Goal: Task Accomplishment & Management: Manage account settings

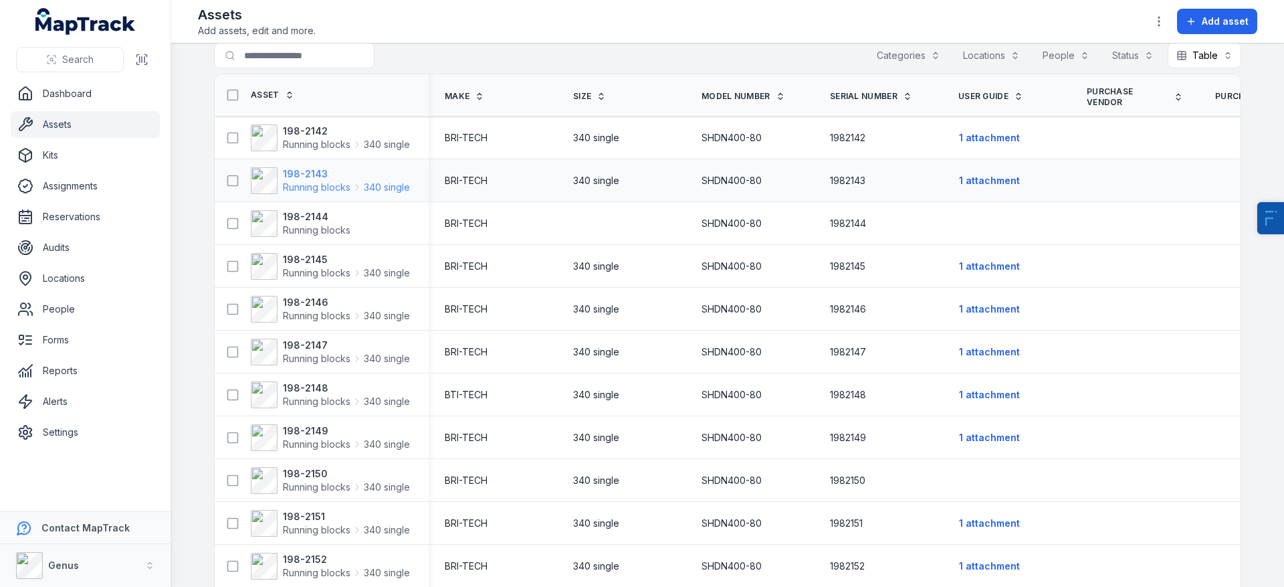
scroll to position [25, 0]
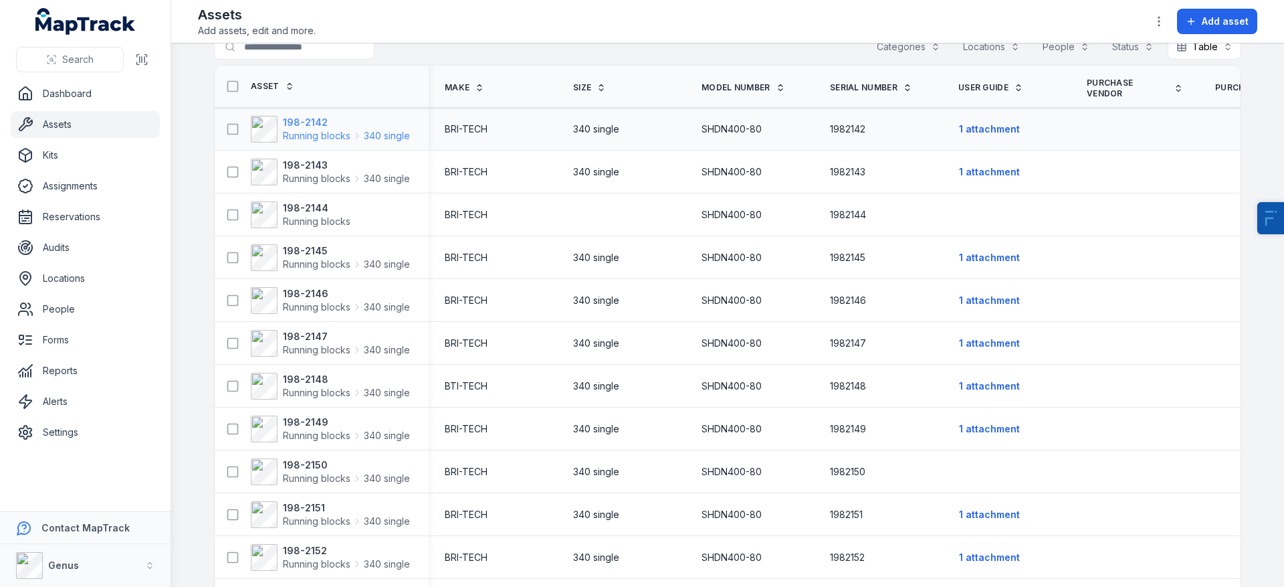
click at [300, 132] on span "Running blocks" at bounding box center [317, 135] width 68 height 13
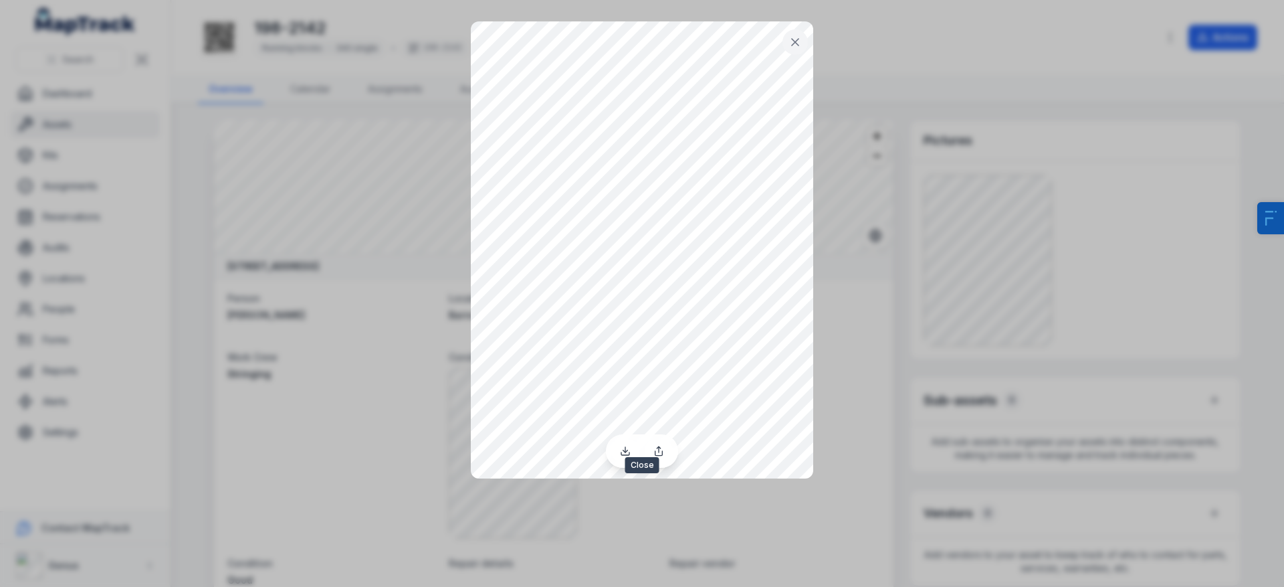
click at [789, 42] on icon at bounding box center [795, 41] width 13 height 13
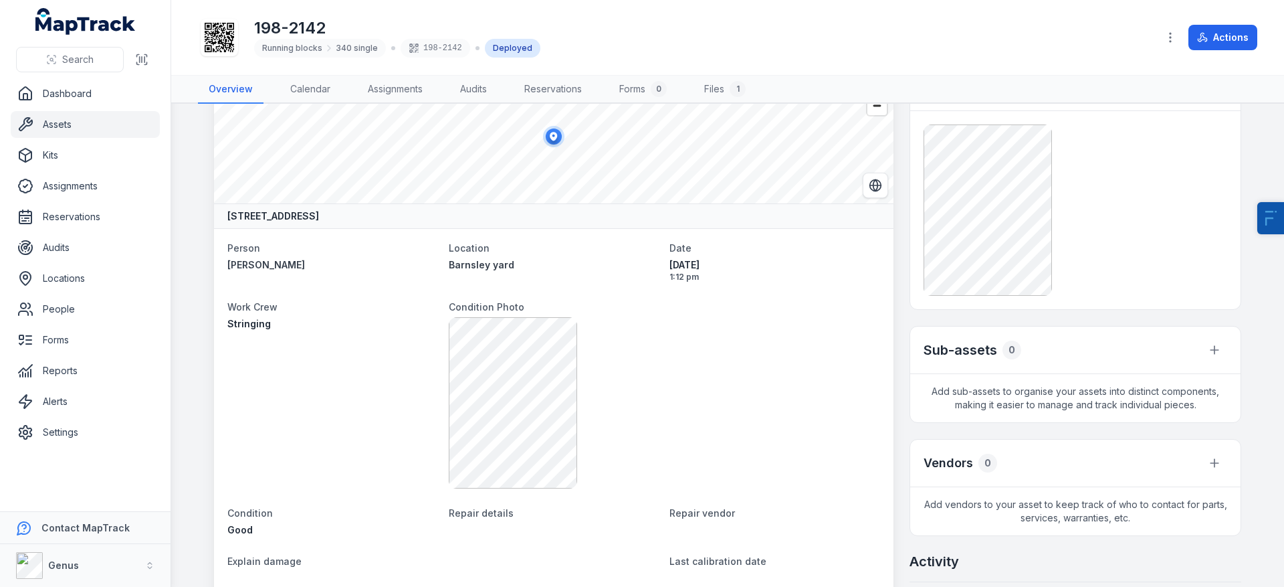
scroll to position [33, 0]
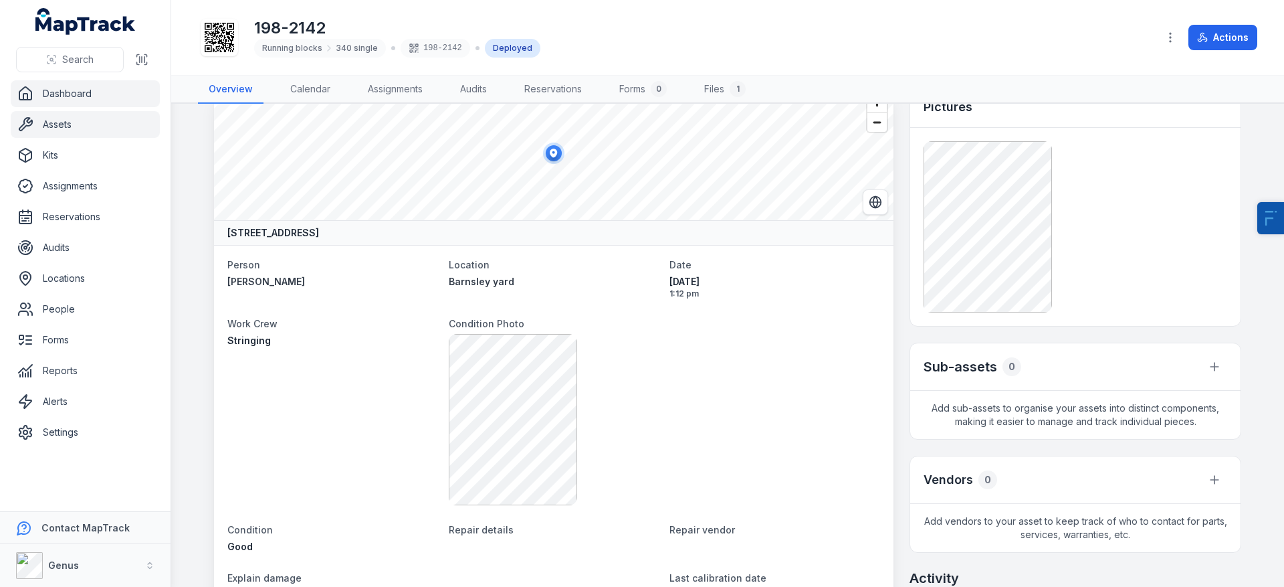
click at [85, 86] on link "Dashboard" at bounding box center [85, 93] width 149 height 27
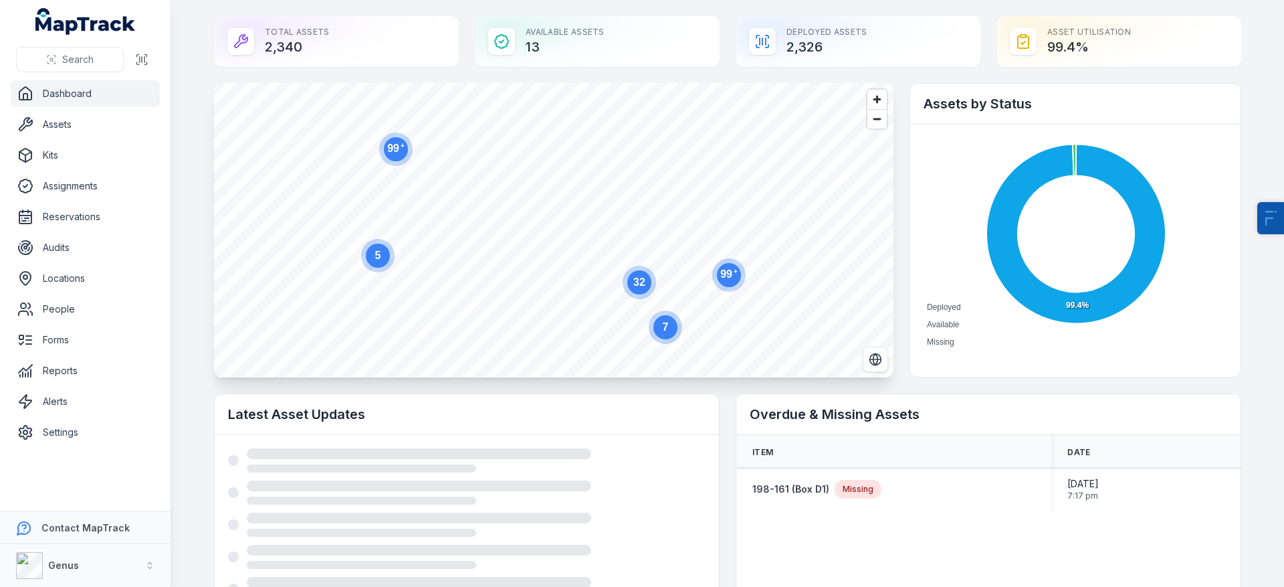
click at [369, 260] on circle at bounding box center [378, 256] width 24 height 24
click at [510, 326] on icon "button" at bounding box center [513, 324] width 7 height 9
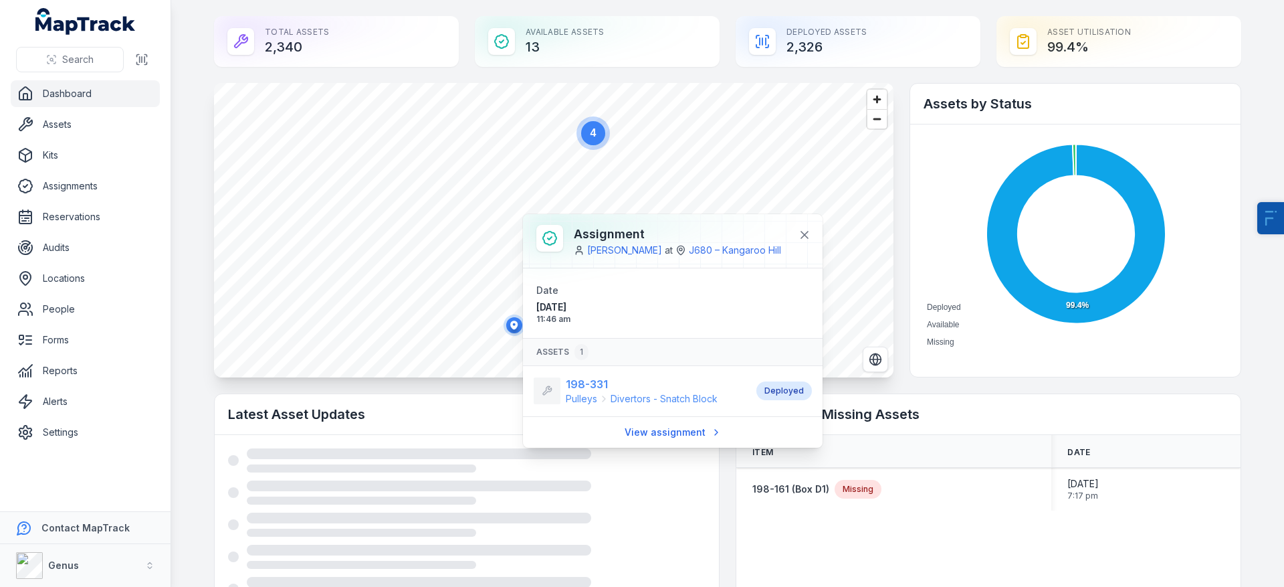
click at [668, 398] on span "Divertors - Snatch Block" at bounding box center [664, 398] width 107 height 13
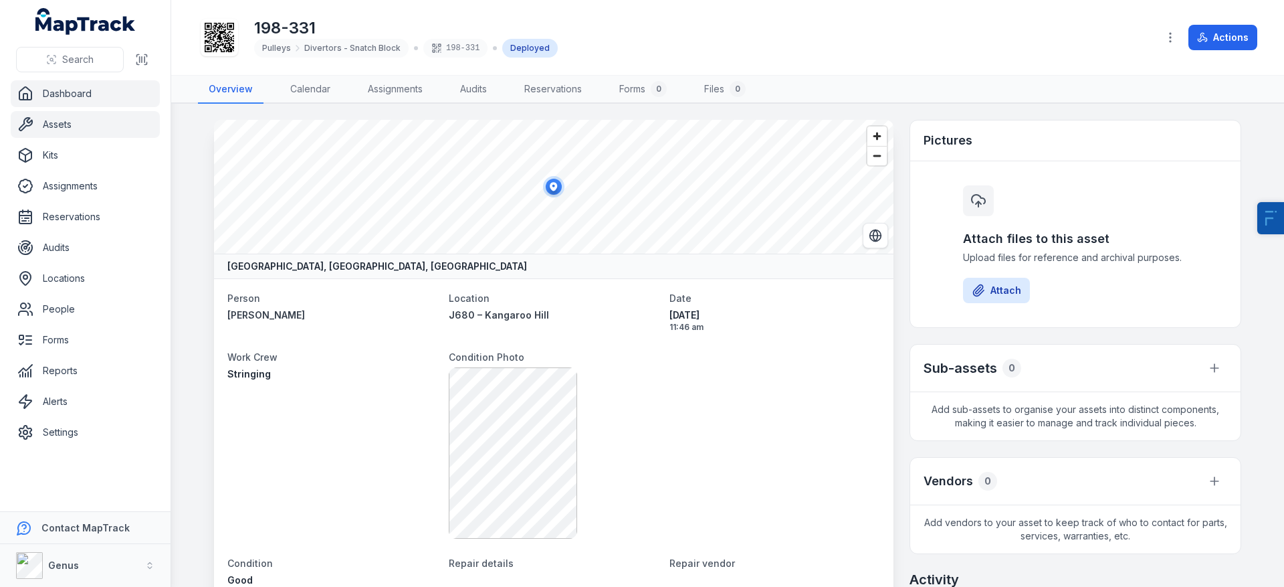
click at [92, 98] on link "Dashboard" at bounding box center [85, 93] width 149 height 27
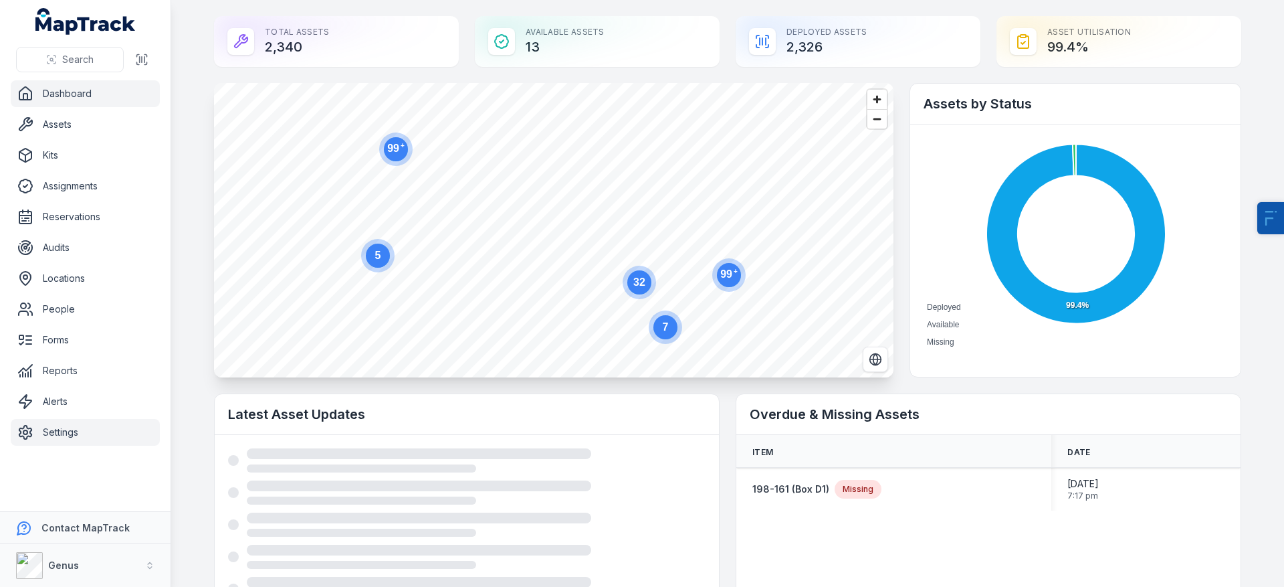
click at [130, 423] on link "Settings" at bounding box center [85, 432] width 149 height 27
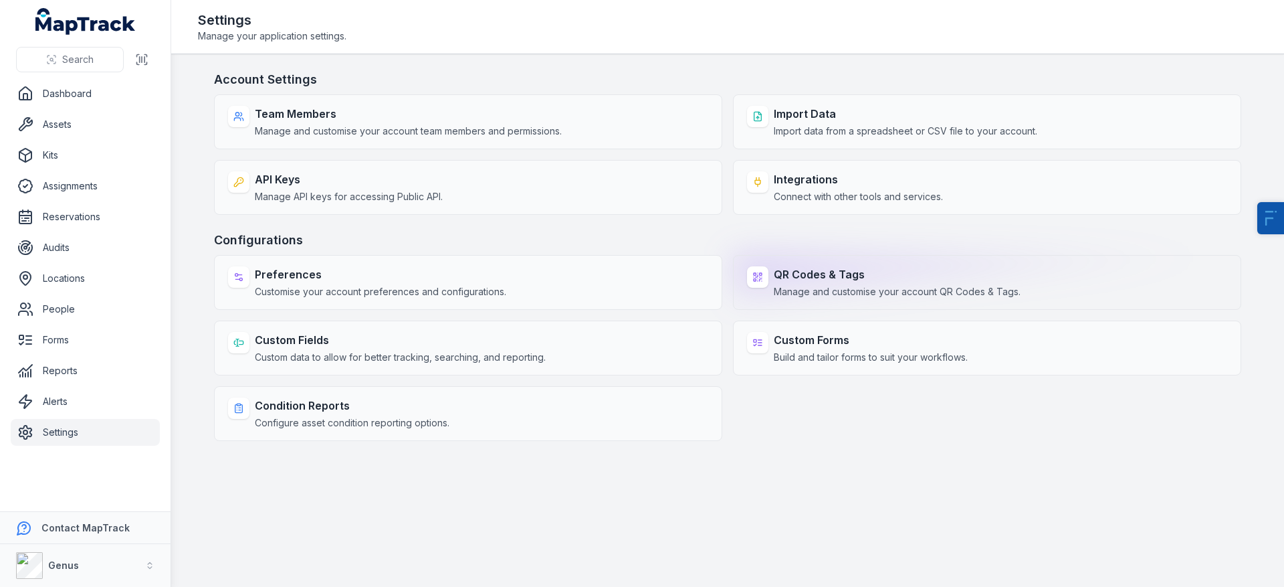
click at [961, 299] on div "QR Codes & Tags Manage and customise your account QR Codes & Tags." at bounding box center [987, 282] width 508 height 55
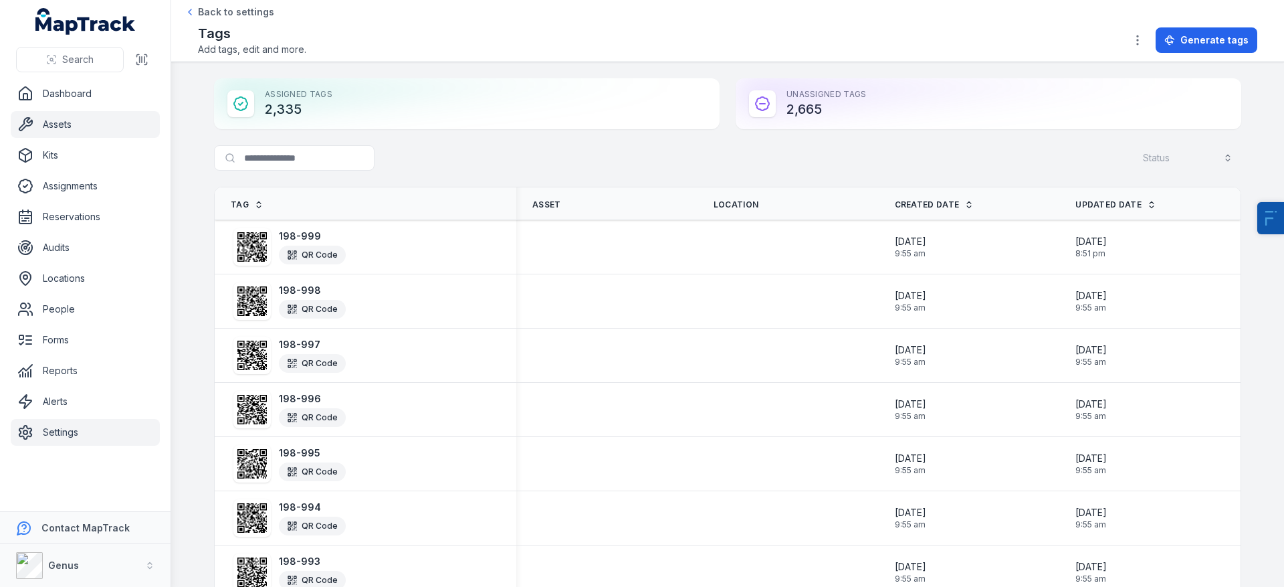
click at [84, 119] on link "Assets" at bounding box center [85, 124] width 149 height 27
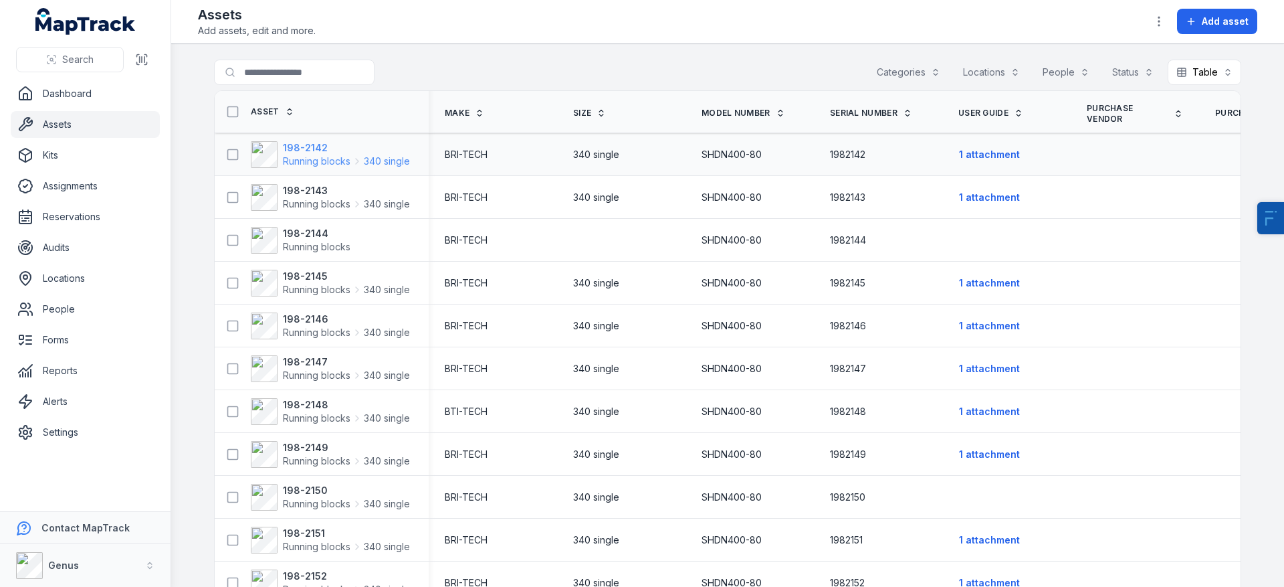
click at [299, 153] on strong "198-2142" at bounding box center [346, 147] width 127 height 13
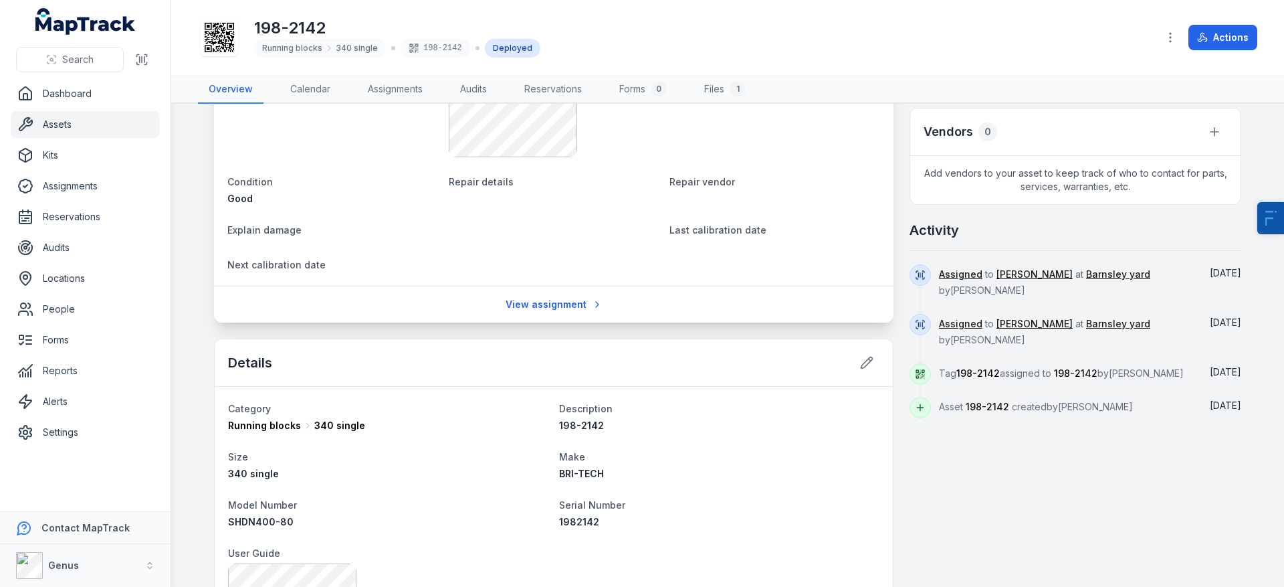
scroll to position [739, 0]
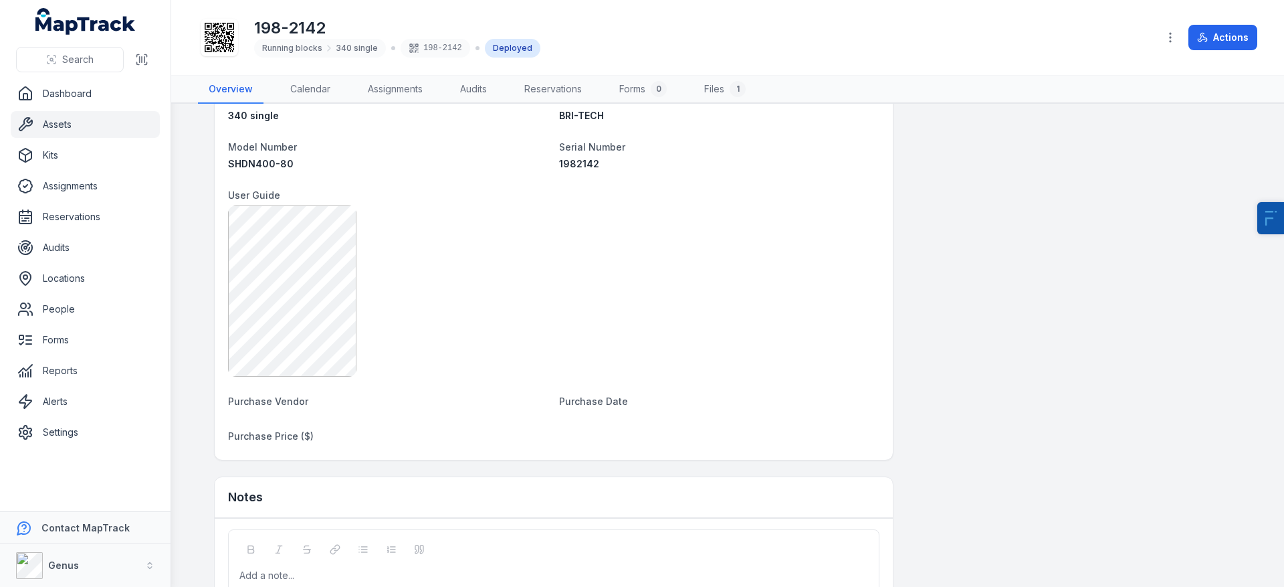
click at [114, 129] on link "Assets" at bounding box center [85, 124] width 149 height 27
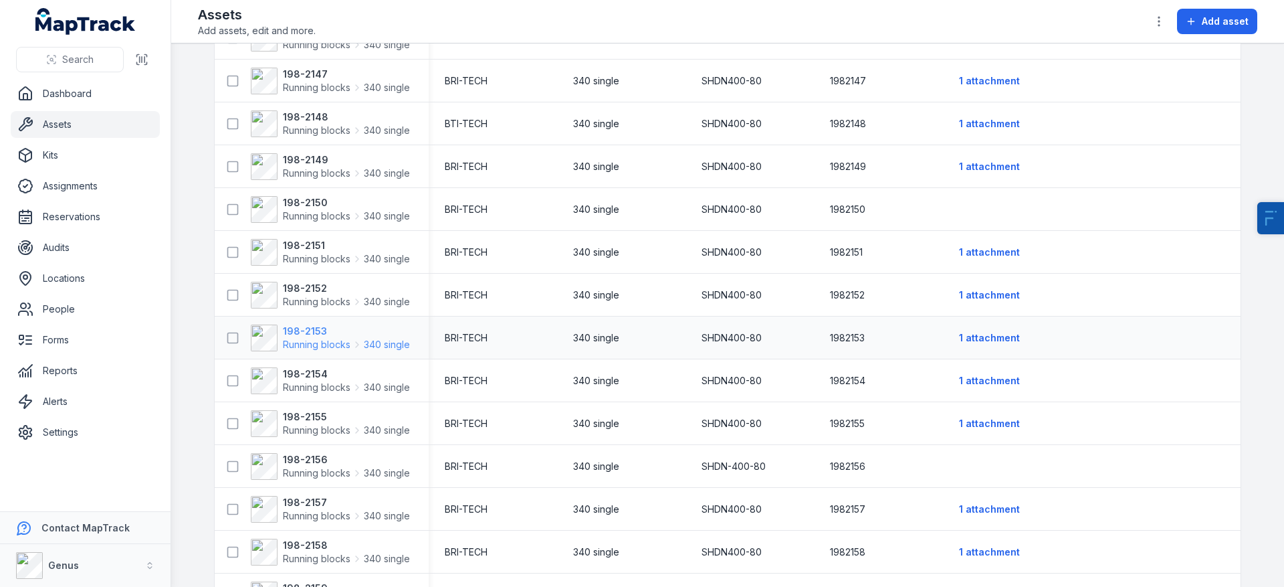
scroll to position [296, 0]
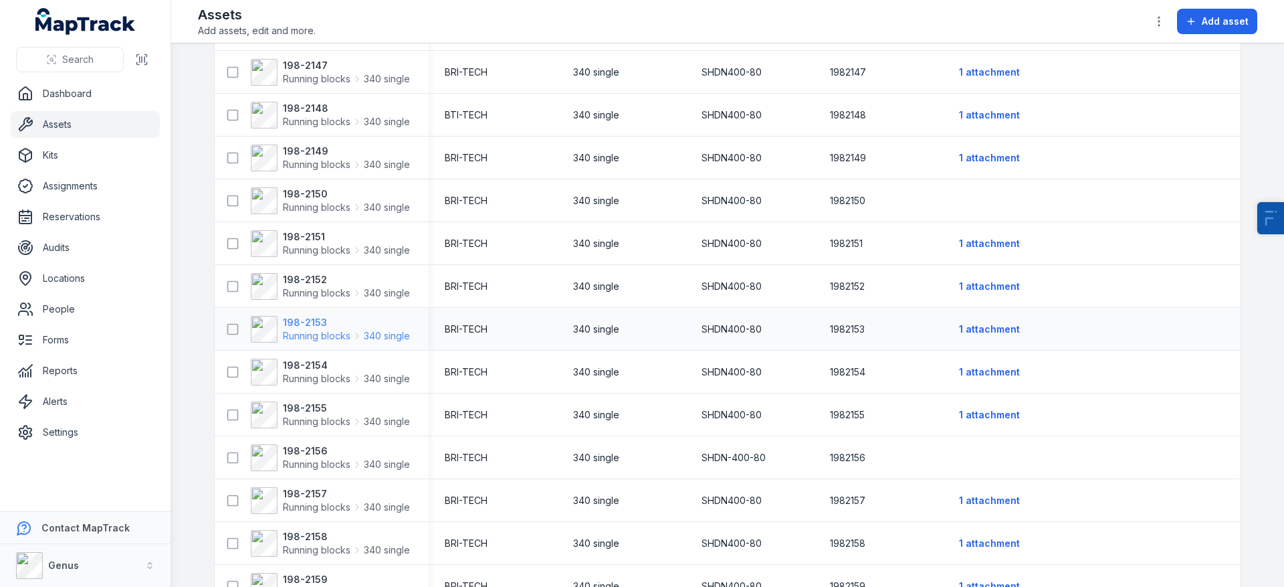
click at [284, 318] on strong "198-2153" at bounding box center [346, 322] width 127 height 13
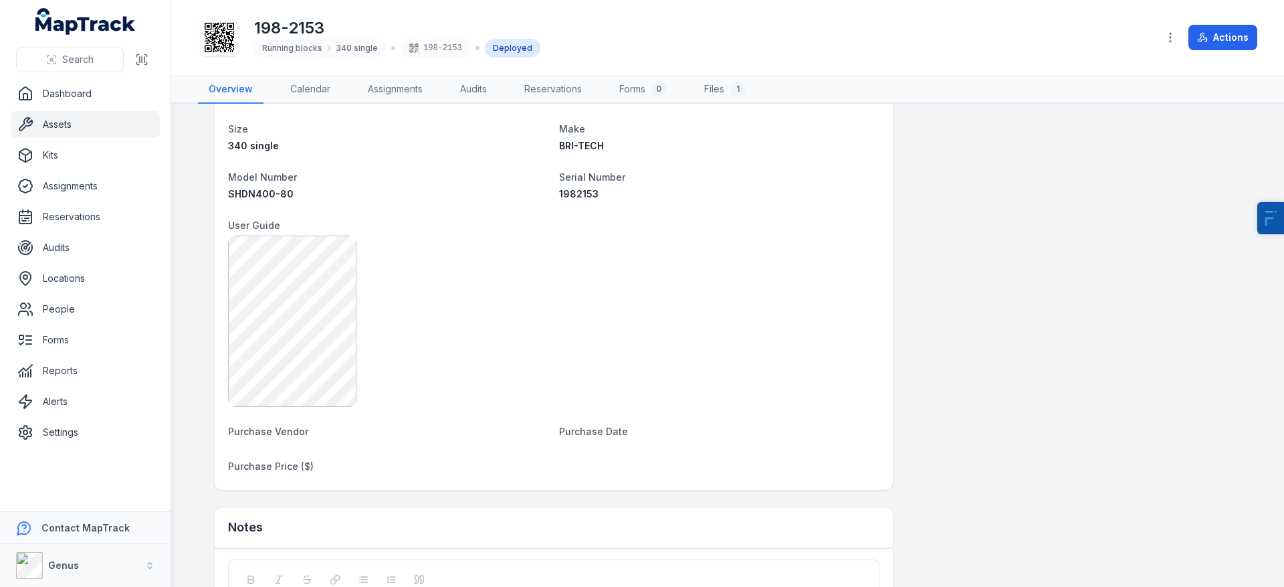
scroll to position [674, 0]
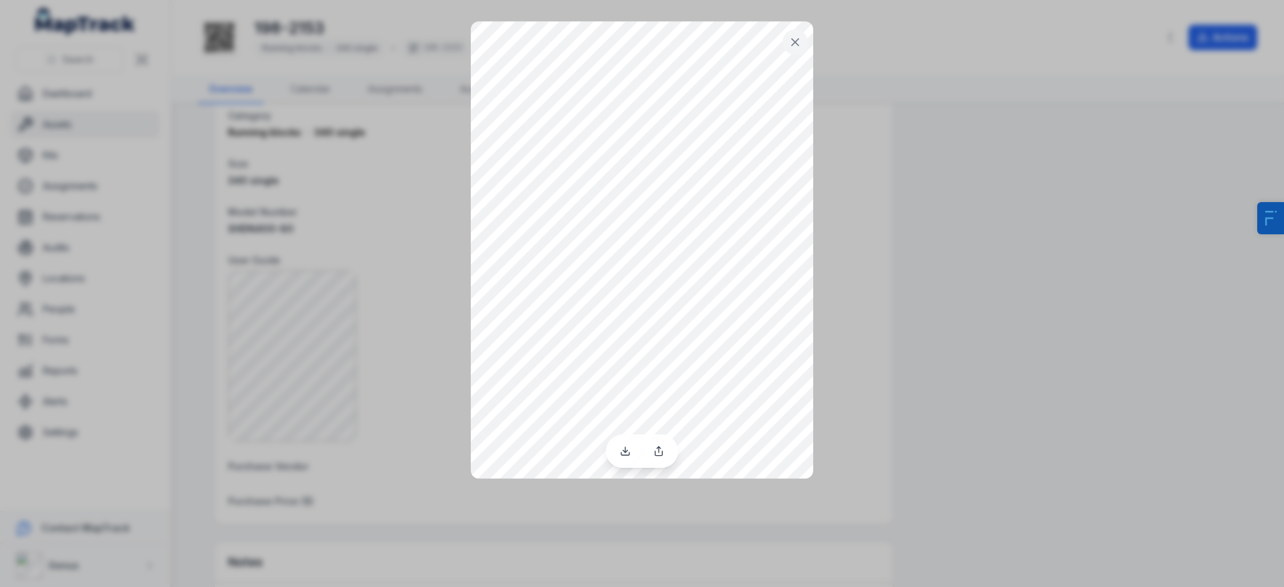
click at [917, 264] on div at bounding box center [642, 293] width 1284 height 587
click at [795, 43] on icon at bounding box center [795, 41] width 13 height 13
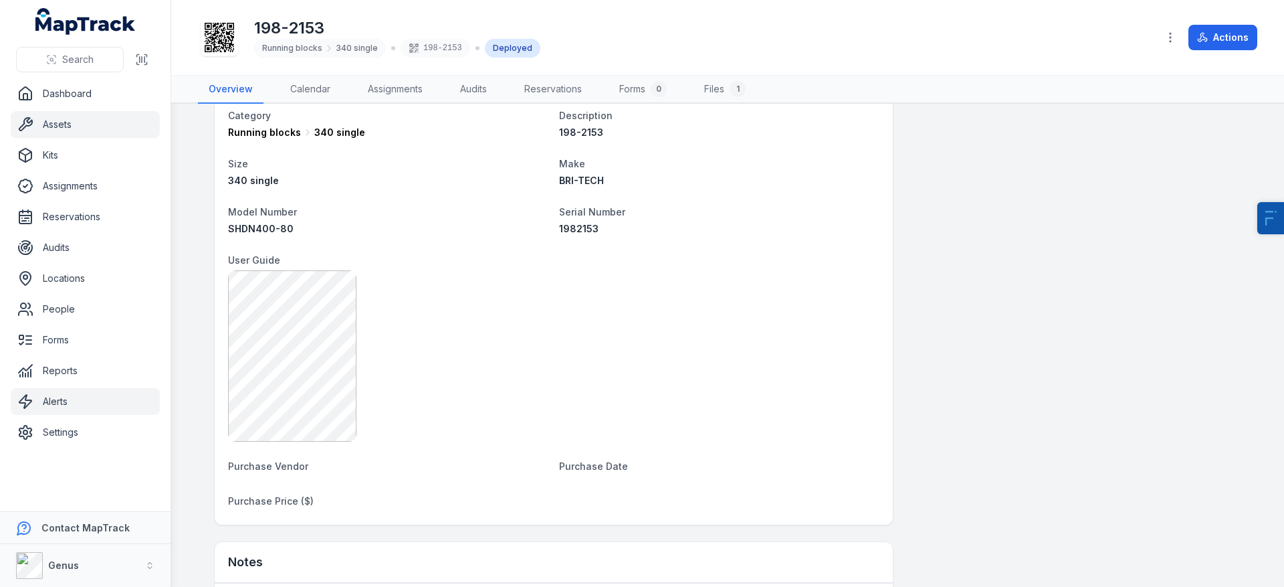
click at [76, 400] on link "Alerts" at bounding box center [85, 401] width 149 height 27
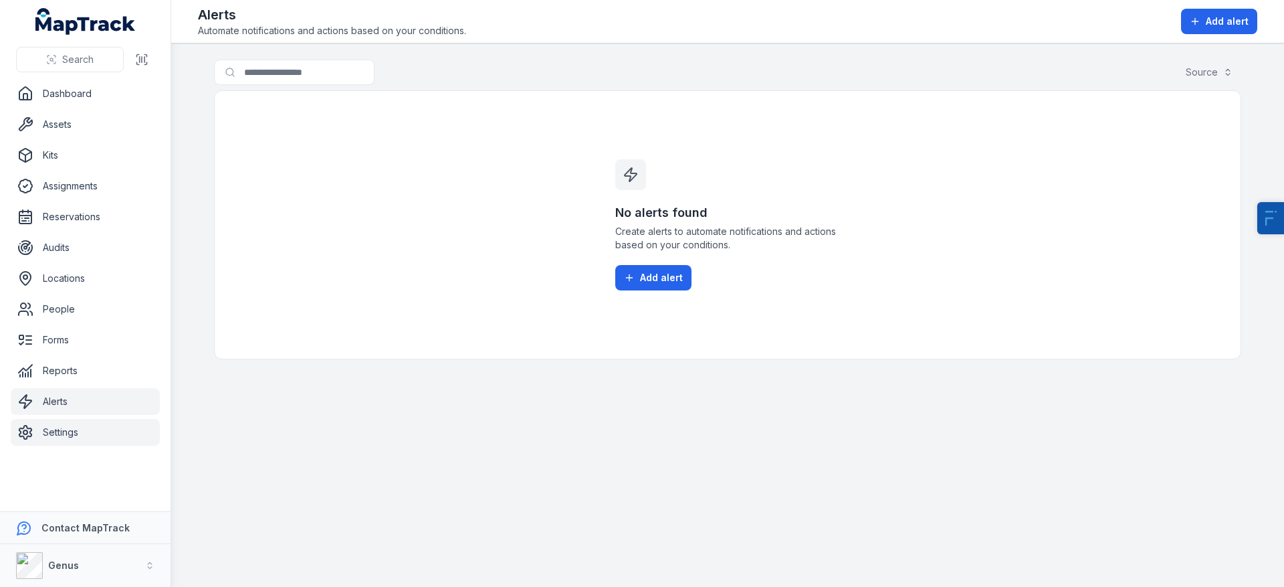
click at [61, 441] on link "Settings" at bounding box center [85, 432] width 149 height 27
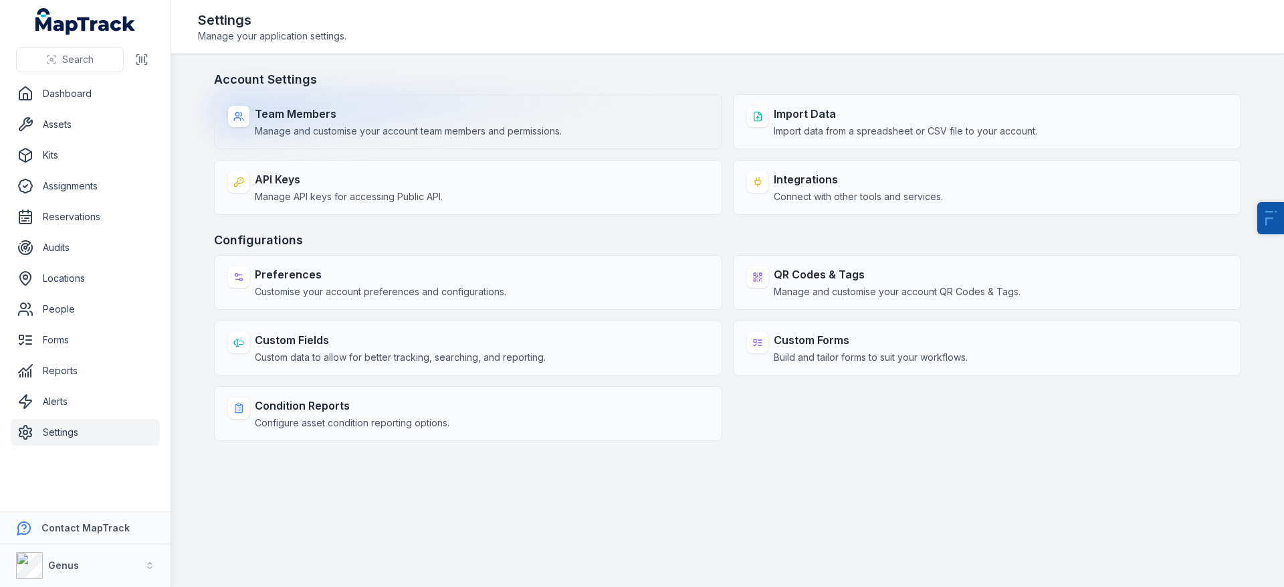
click at [325, 121] on strong "Team Members" at bounding box center [408, 114] width 307 height 16
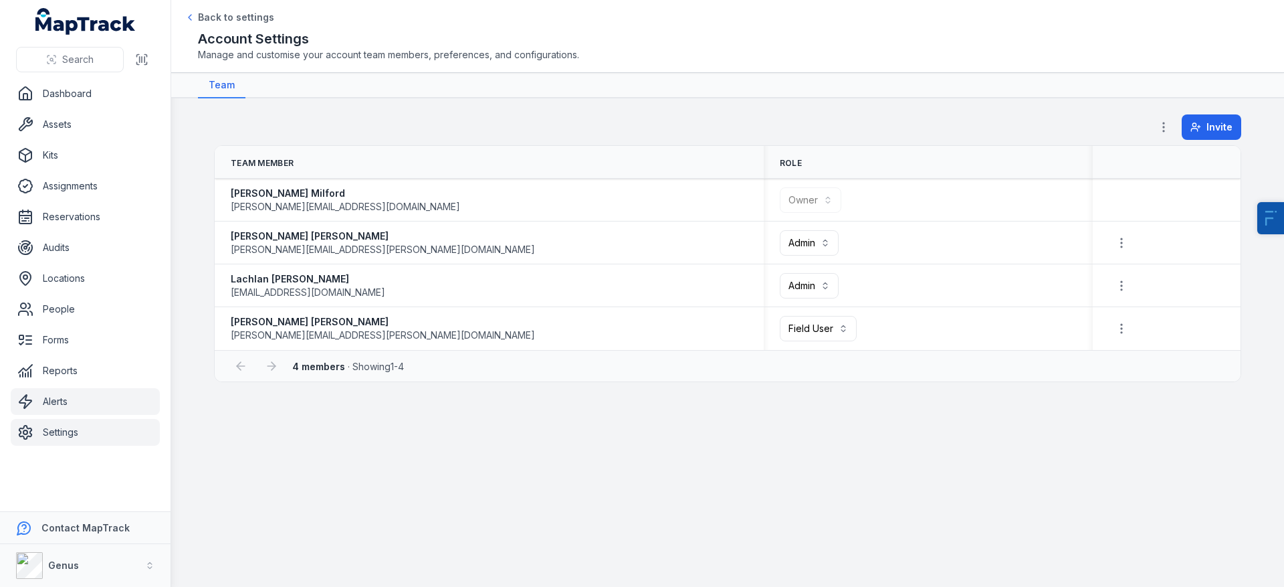
click at [90, 404] on link "Alerts" at bounding box center [85, 401] width 149 height 27
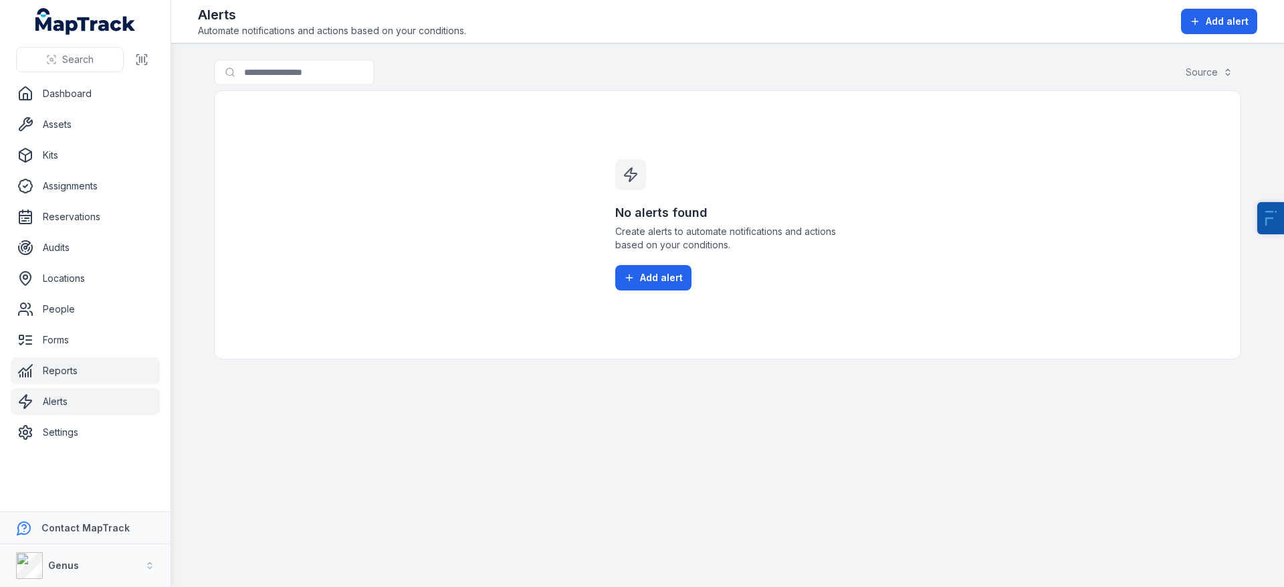
click at [76, 381] on link "Reports" at bounding box center [85, 370] width 149 height 27
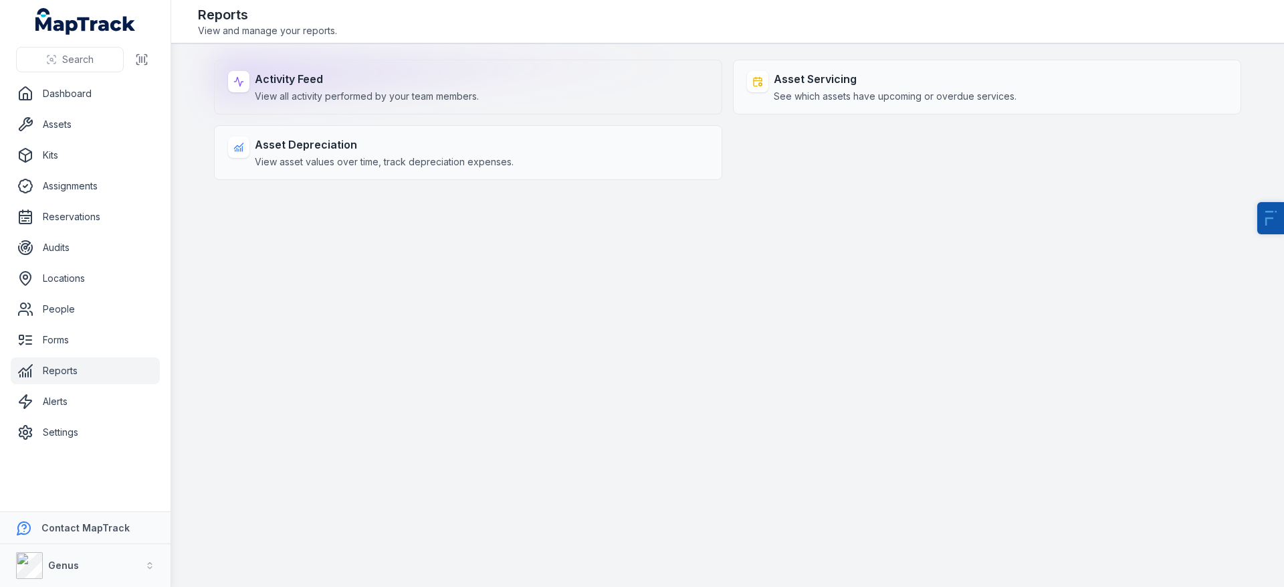
click at [306, 66] on div "Activity Feed View all activity performed by your team members." at bounding box center [468, 87] width 508 height 55
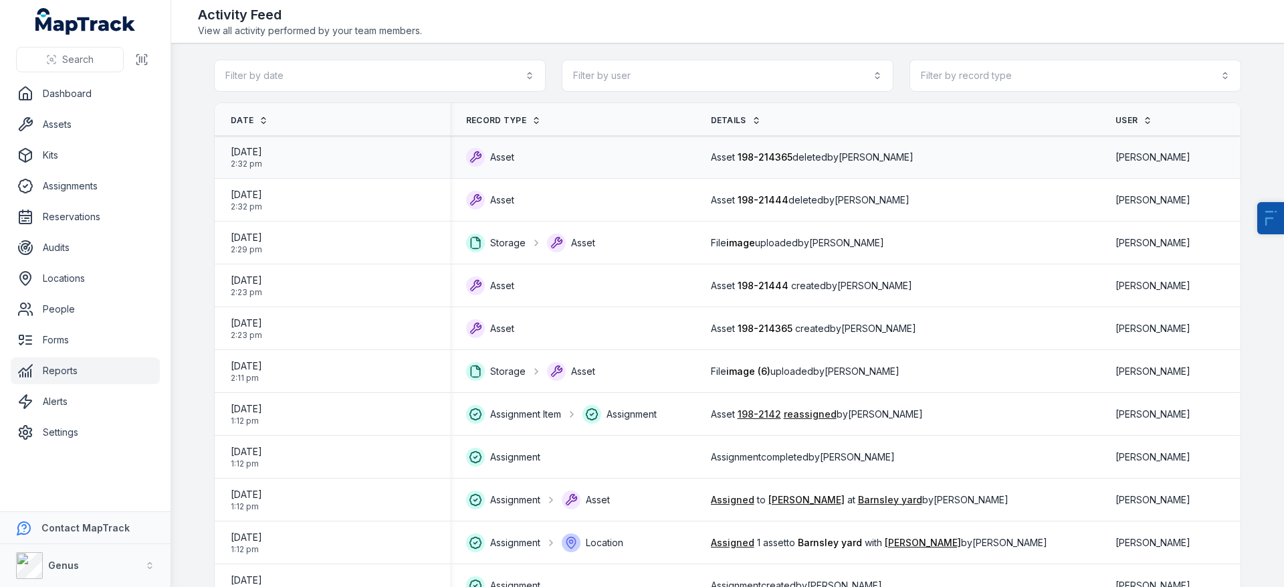
drag, startPoint x: 747, startPoint y: 159, endPoint x: 660, endPoint y: 158, distance: 87.0
click at [660, 158] on tr "[DATE] 2:32 pm Asset Asset 198-214365 deleted by [PERSON_NAME] [PERSON_NAME]" at bounding box center [728, 157] width 1026 height 43
click at [778, 151] on span "198-214365" at bounding box center [765, 156] width 55 height 11
drag, startPoint x: 801, startPoint y: 158, endPoint x: 748, endPoint y: 161, distance: 53.6
click at [748, 161] on span "Asset 198-214365 deleted by [PERSON_NAME]" at bounding box center [812, 157] width 203 height 13
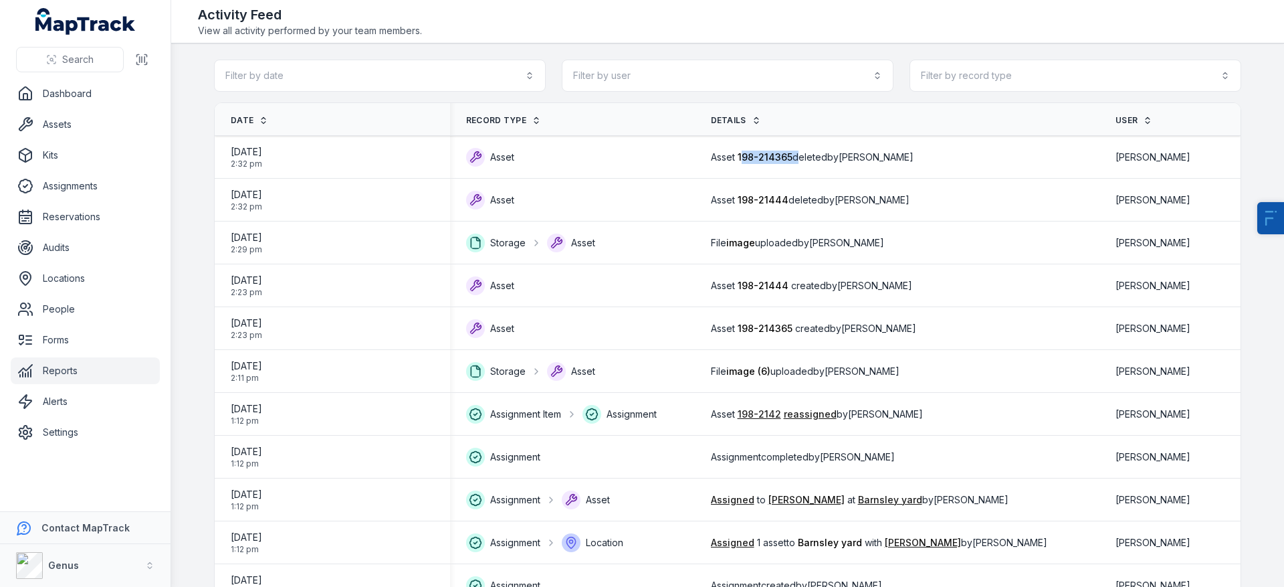
copy span "98-214365"
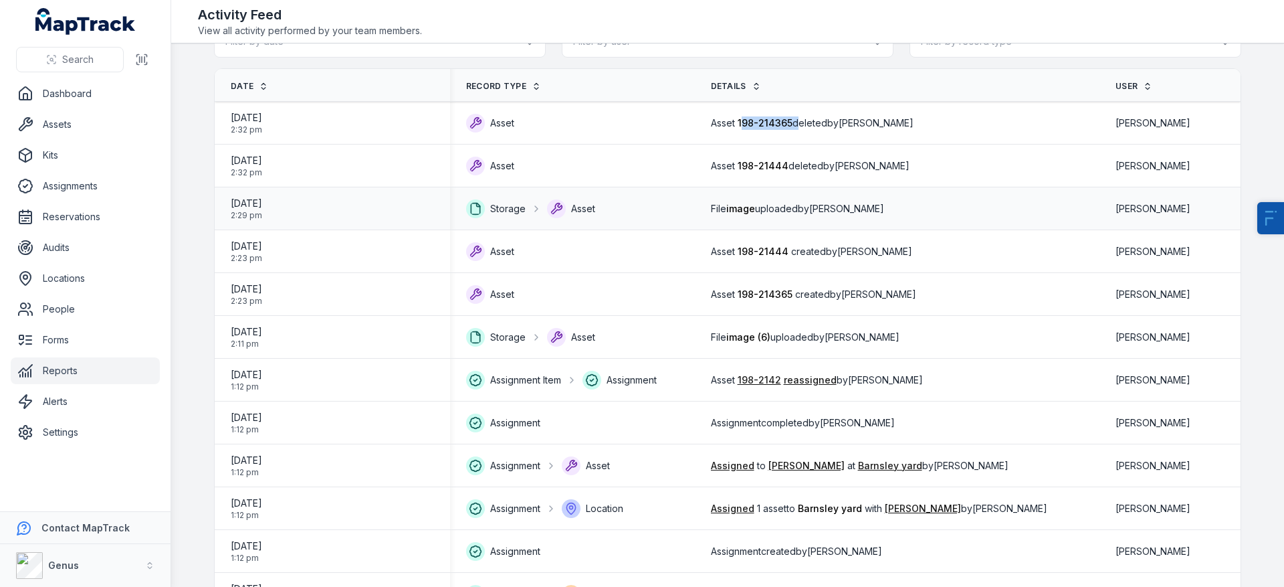
scroll to position [43, 0]
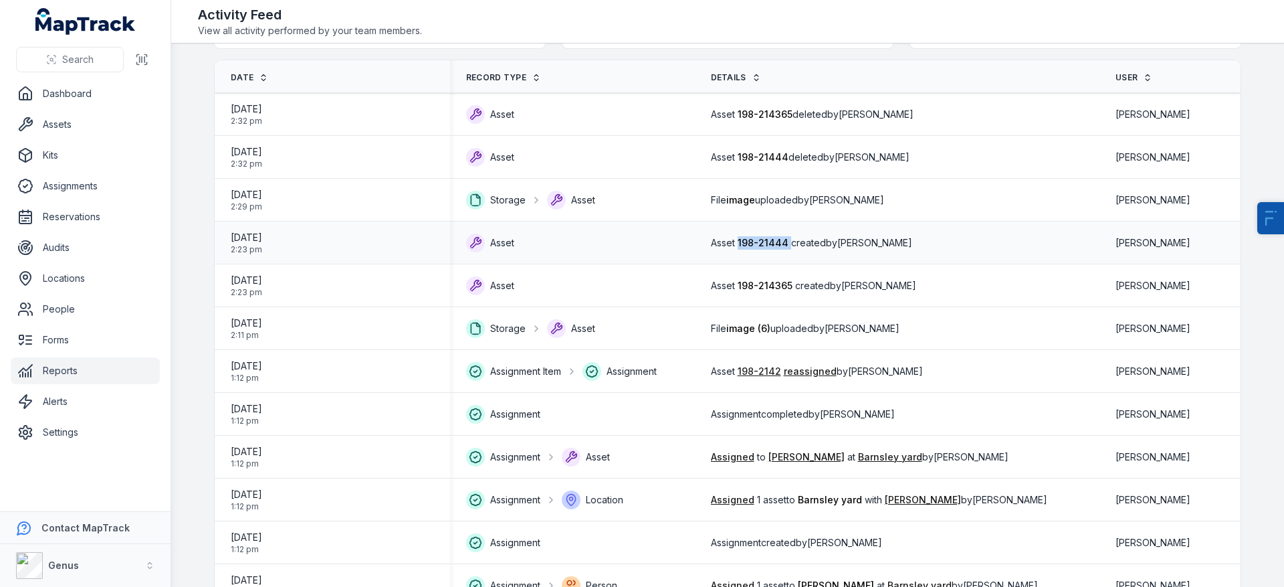
drag, startPoint x: 795, startPoint y: 244, endPoint x: 747, endPoint y: 244, distance: 48.2
click at [747, 244] on span "Asset 198-21444 created by [PERSON_NAME]" at bounding box center [811, 242] width 201 height 13
copy span "198-21444"
click at [97, 130] on link "Assets" at bounding box center [85, 124] width 149 height 27
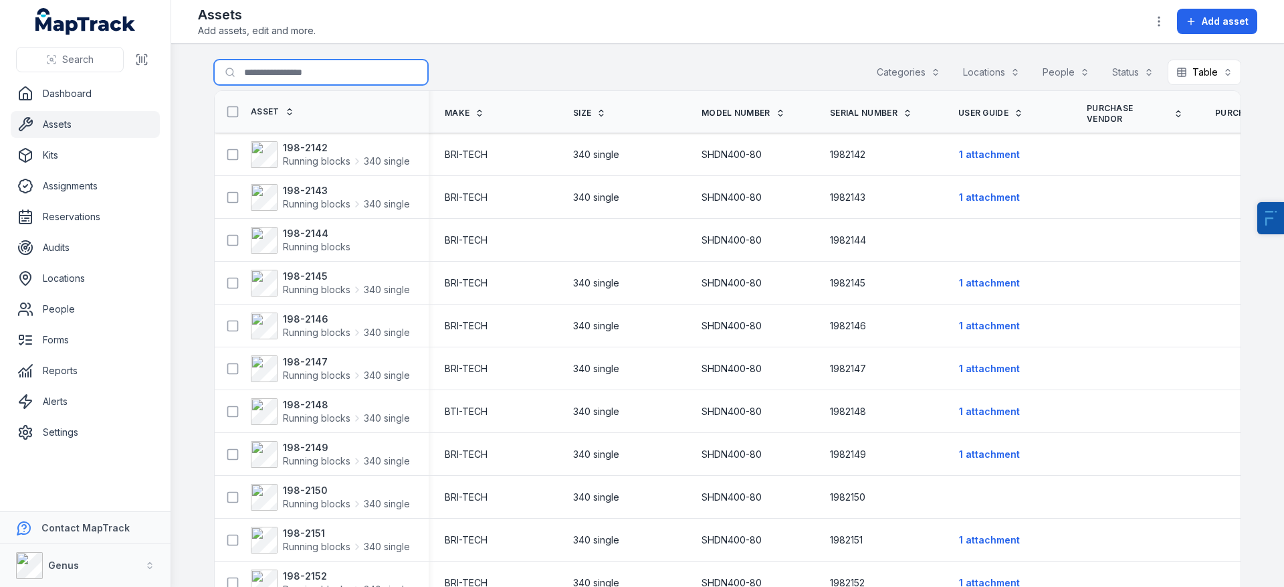
click at [291, 80] on input "Search for assets" at bounding box center [321, 72] width 214 height 25
paste input "*********"
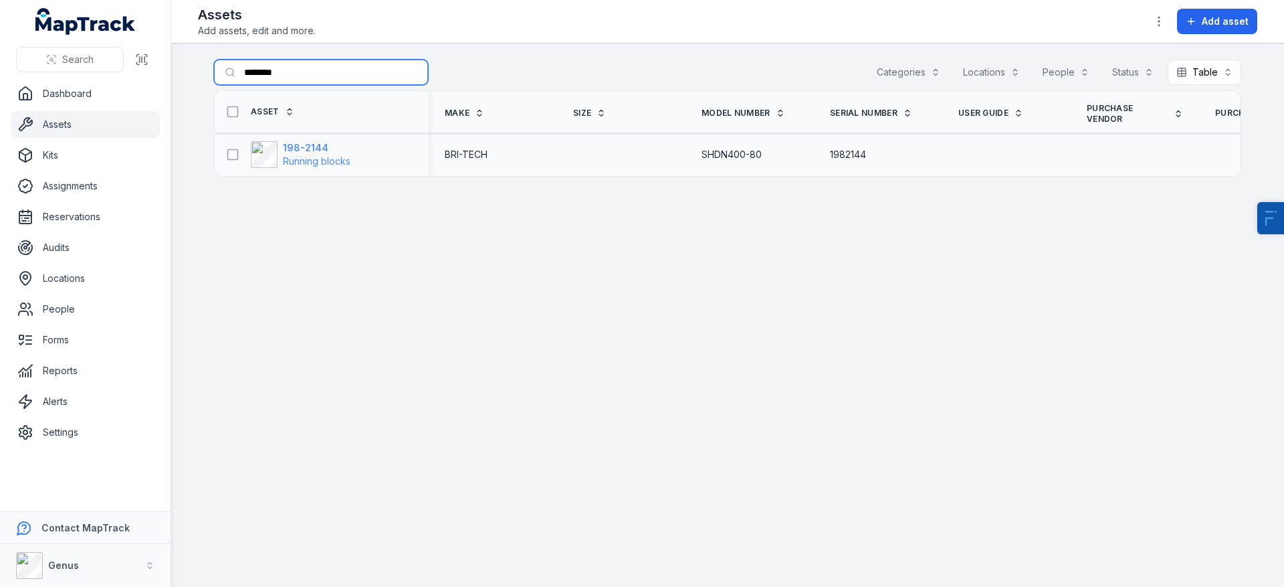
type input "********"
click at [305, 155] on span "Running blocks" at bounding box center [317, 160] width 68 height 11
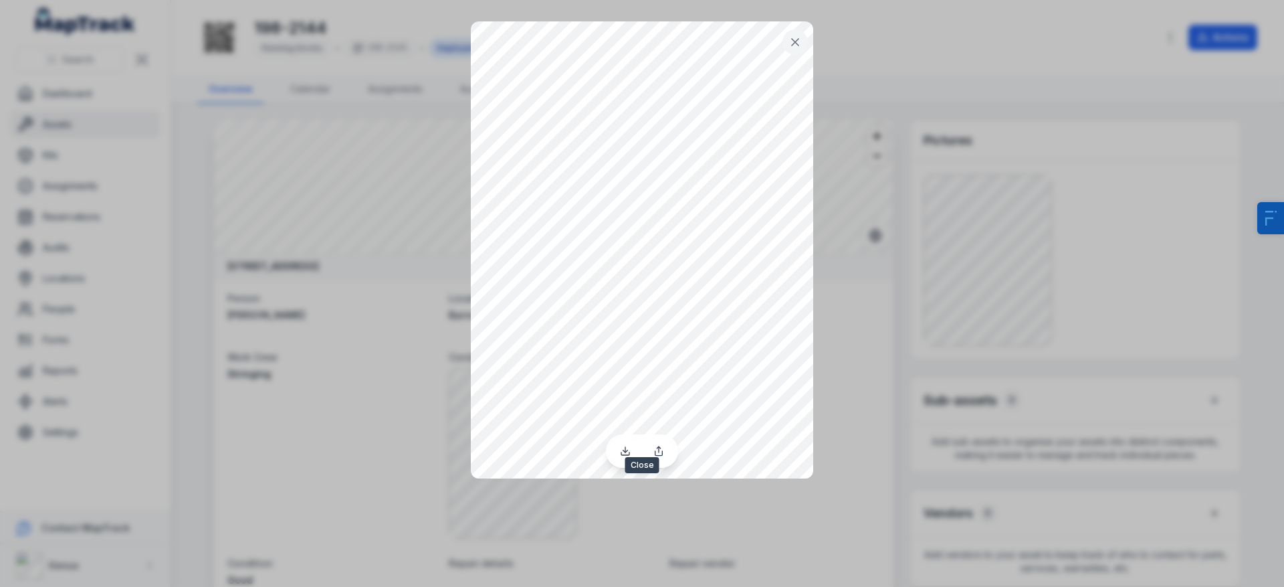
click at [804, 47] on button at bounding box center [795, 41] width 25 height 25
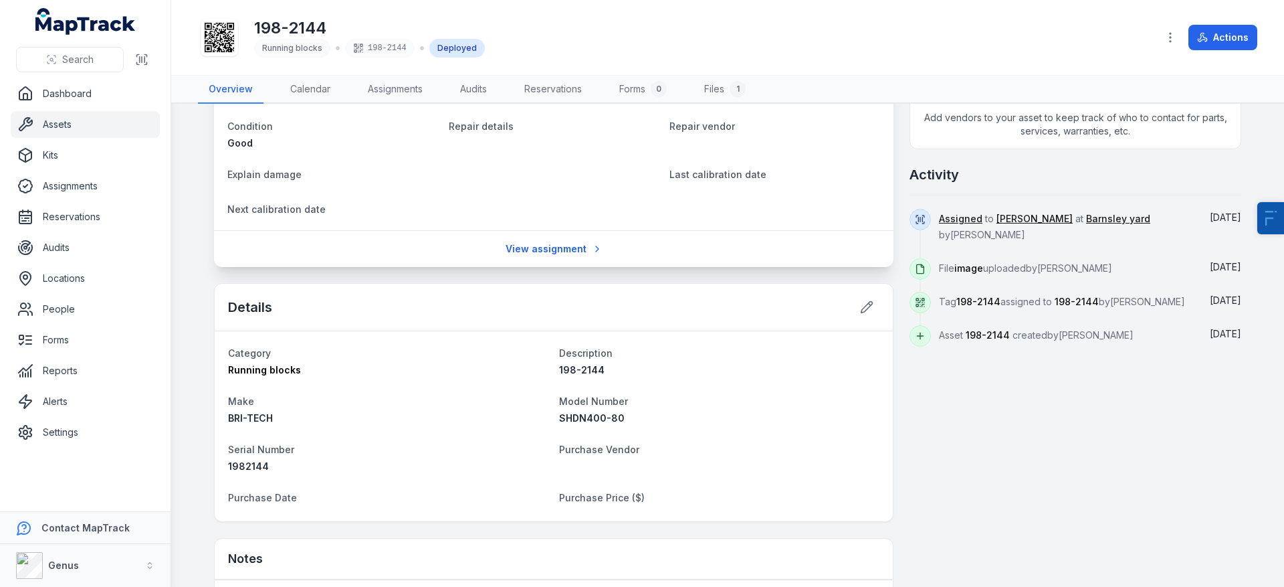
scroll to position [5, 0]
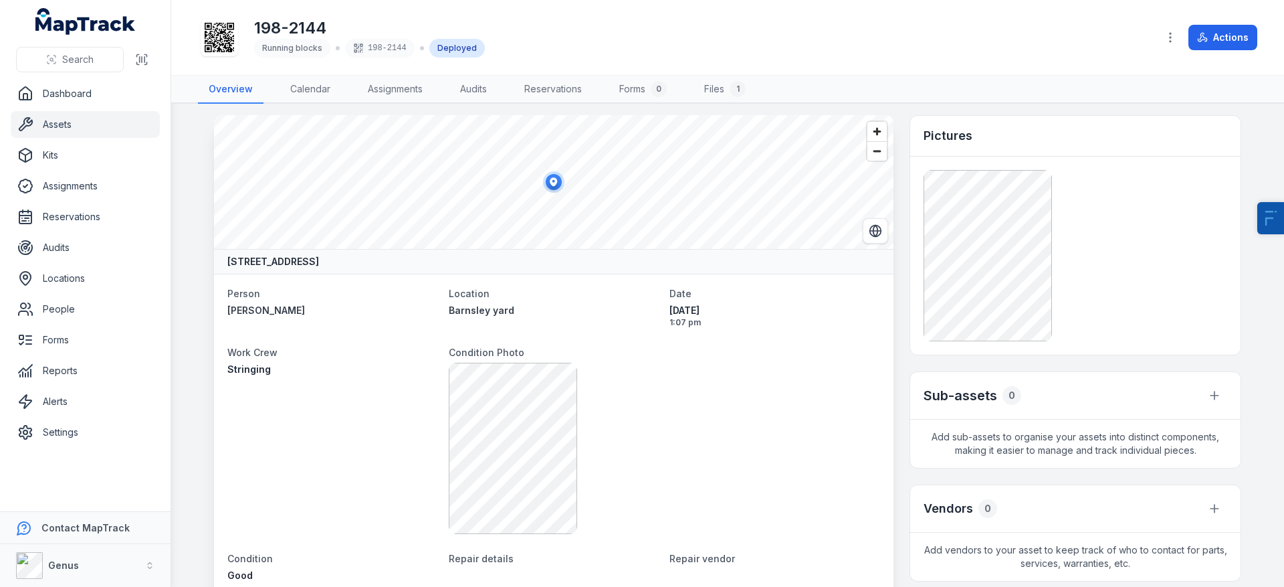
click at [76, 122] on link "Assets" at bounding box center [85, 124] width 149 height 27
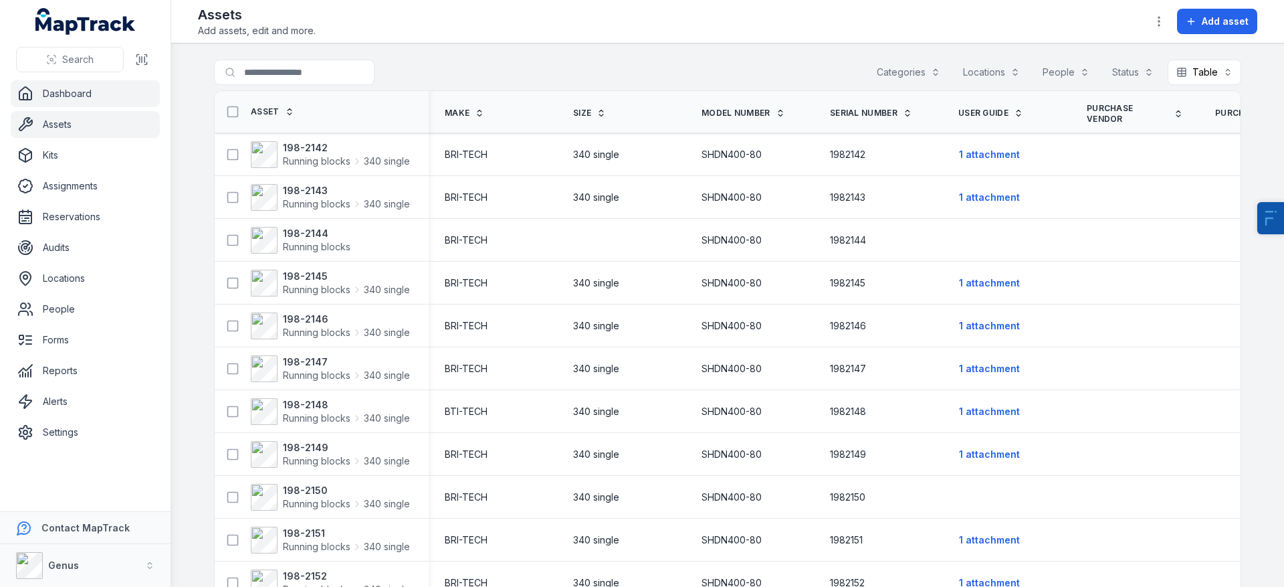
click at [68, 89] on link "Dashboard" at bounding box center [85, 93] width 149 height 27
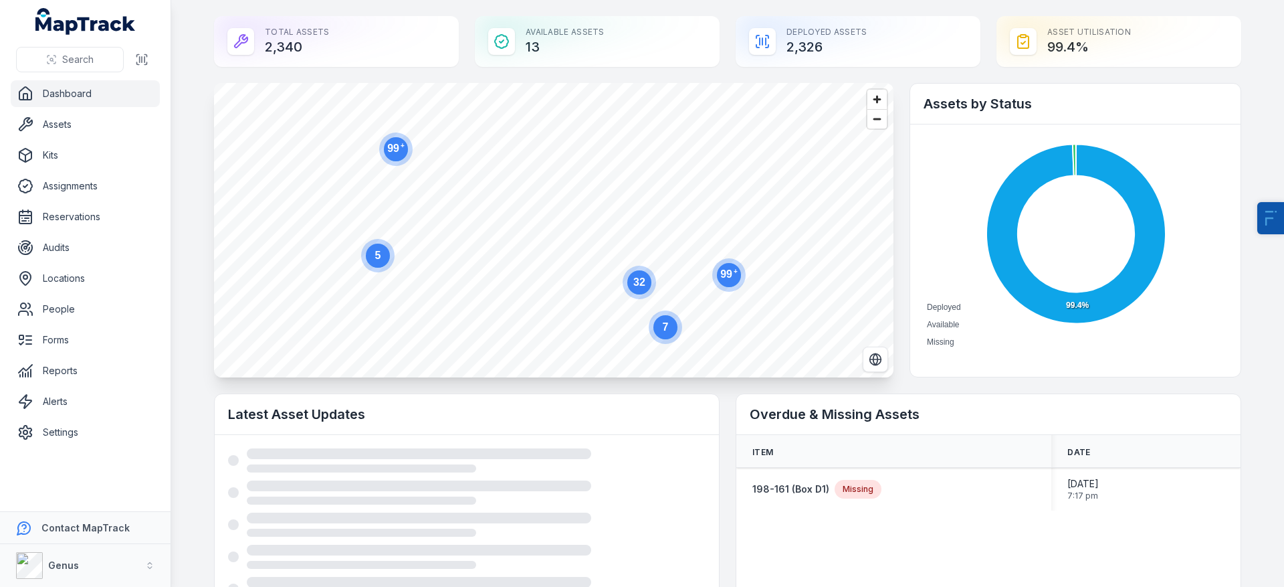
scroll to position [17, 0]
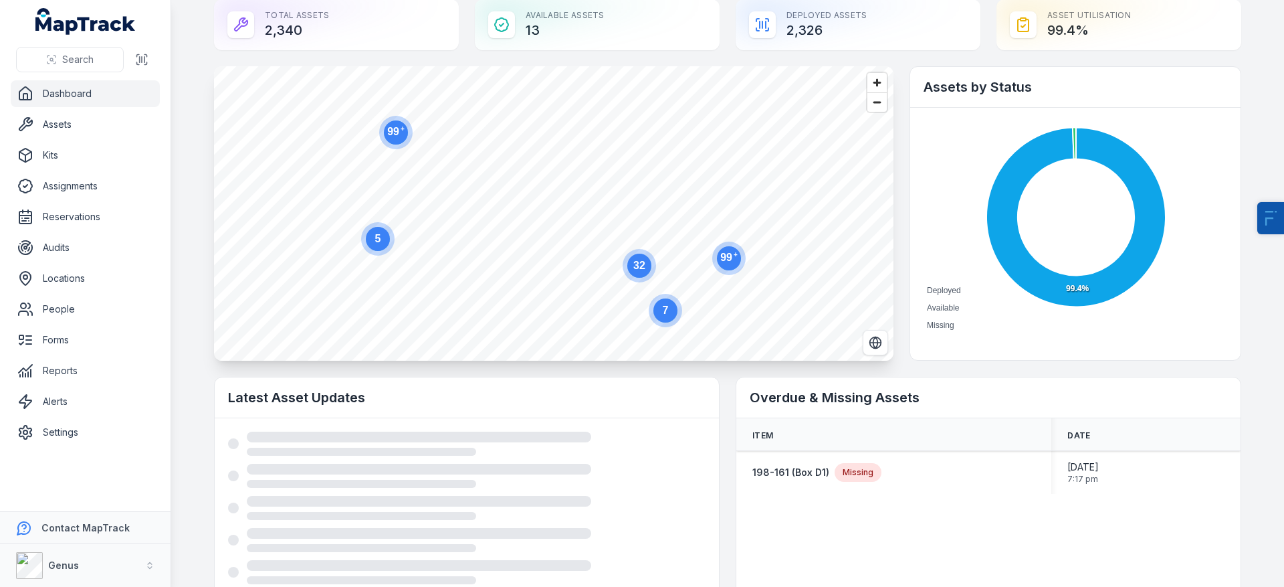
click at [712, 260] on circle at bounding box center [728, 258] width 33 height 33
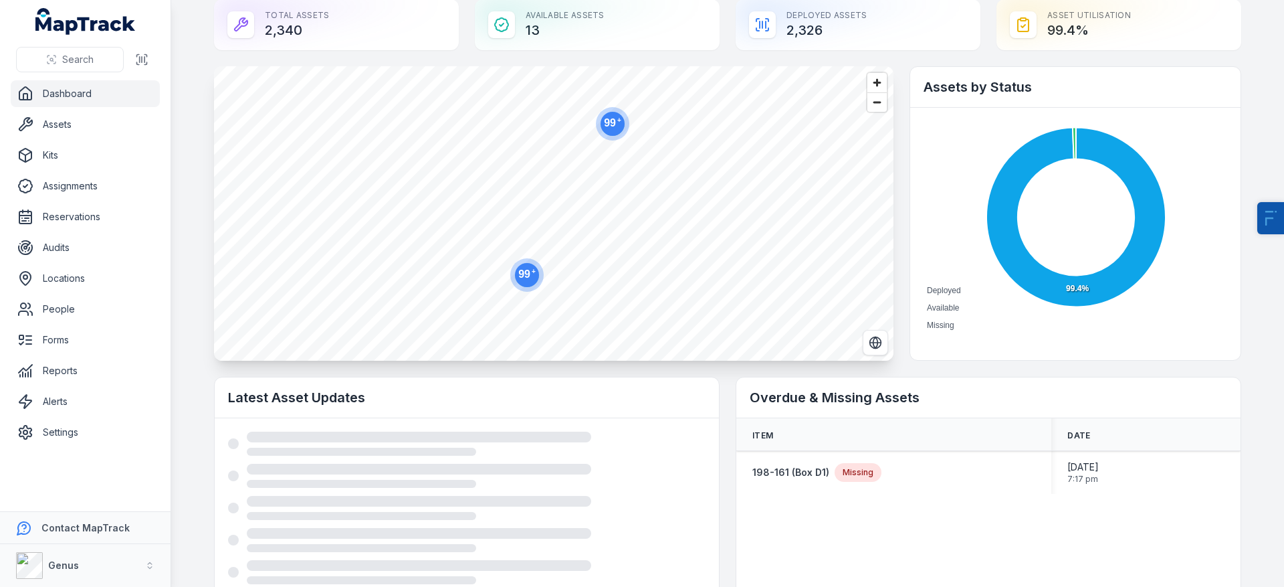
click at [607, 120] on text "99 +" at bounding box center [612, 122] width 17 height 12
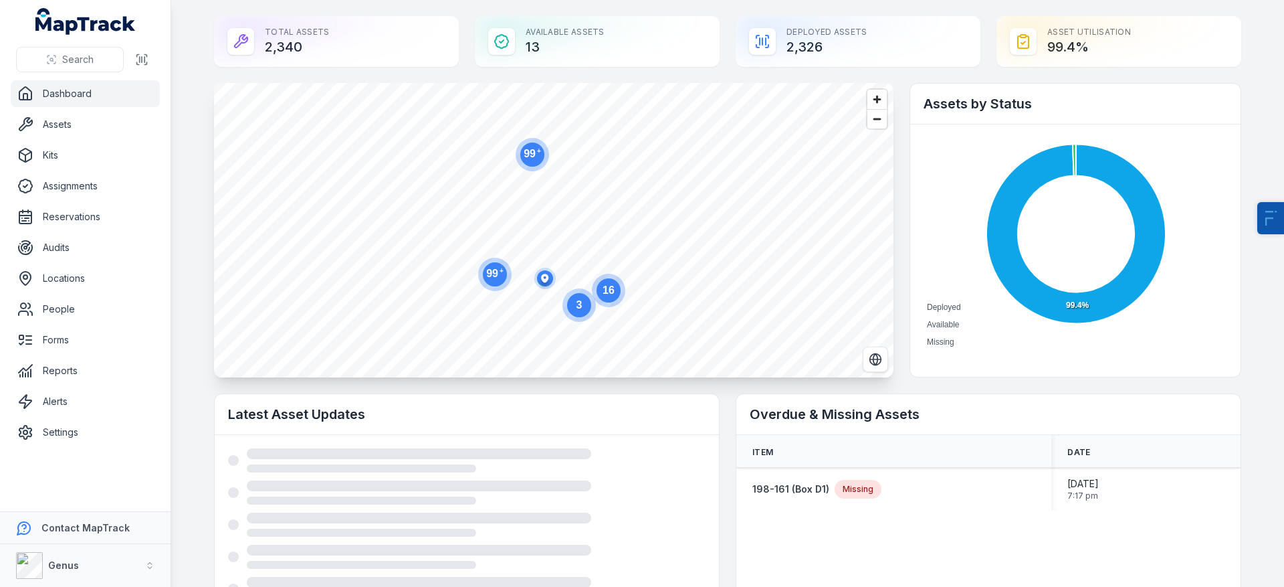
scroll to position [8, 0]
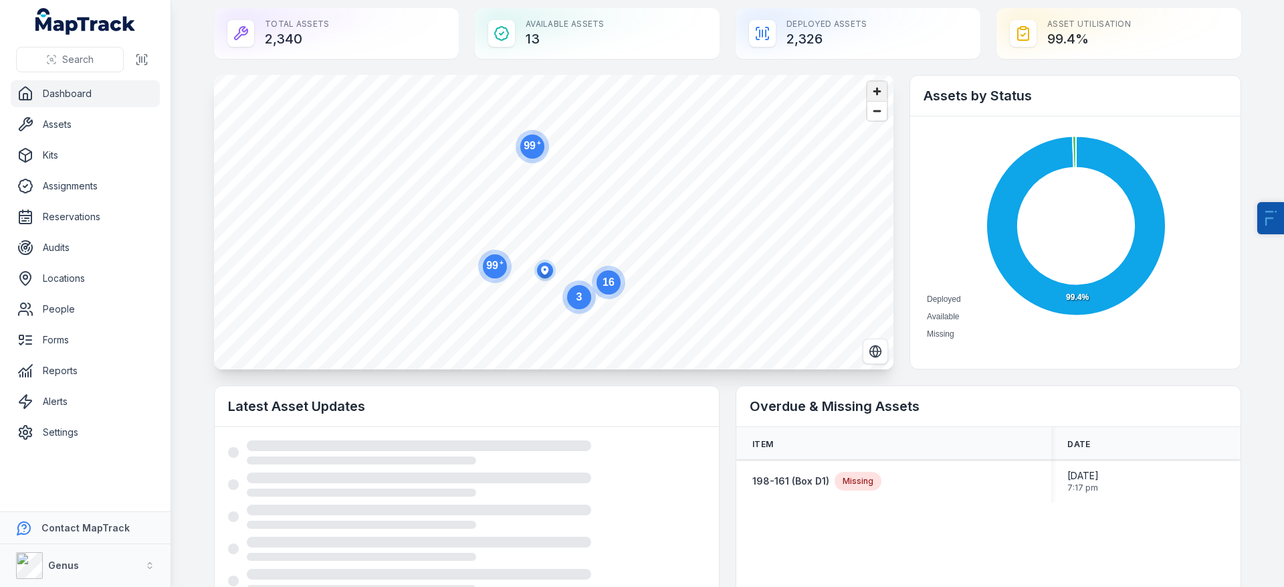
click at [874, 90] on span "Zoom in" at bounding box center [877, 91] width 19 height 19
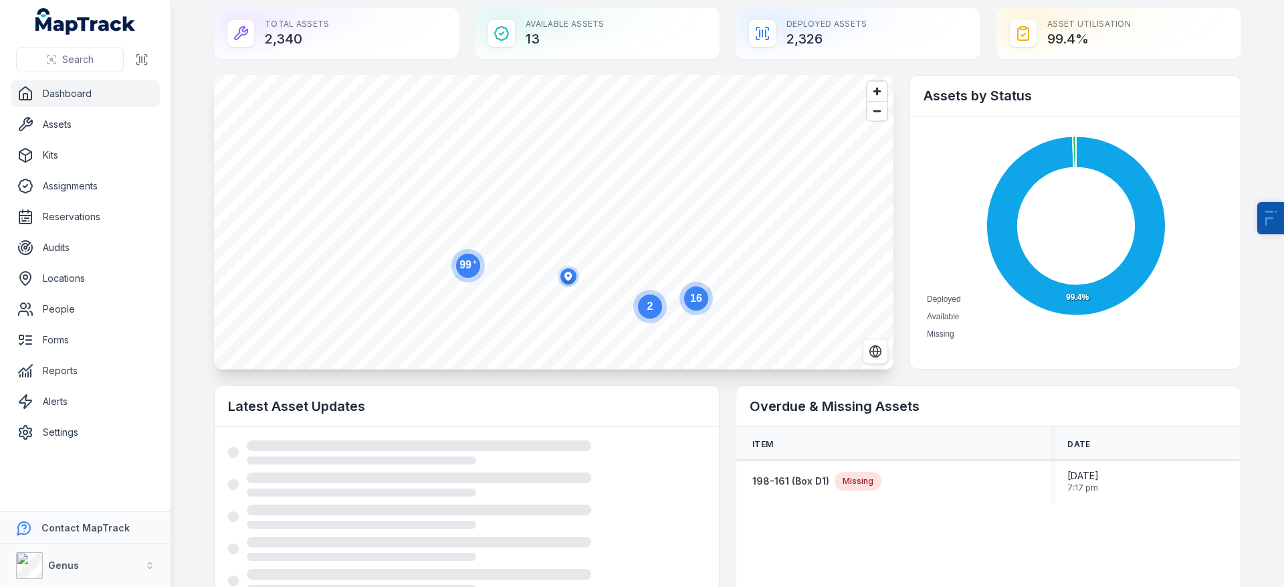
click at [465, 271] on circle at bounding box center [468, 266] width 24 height 24
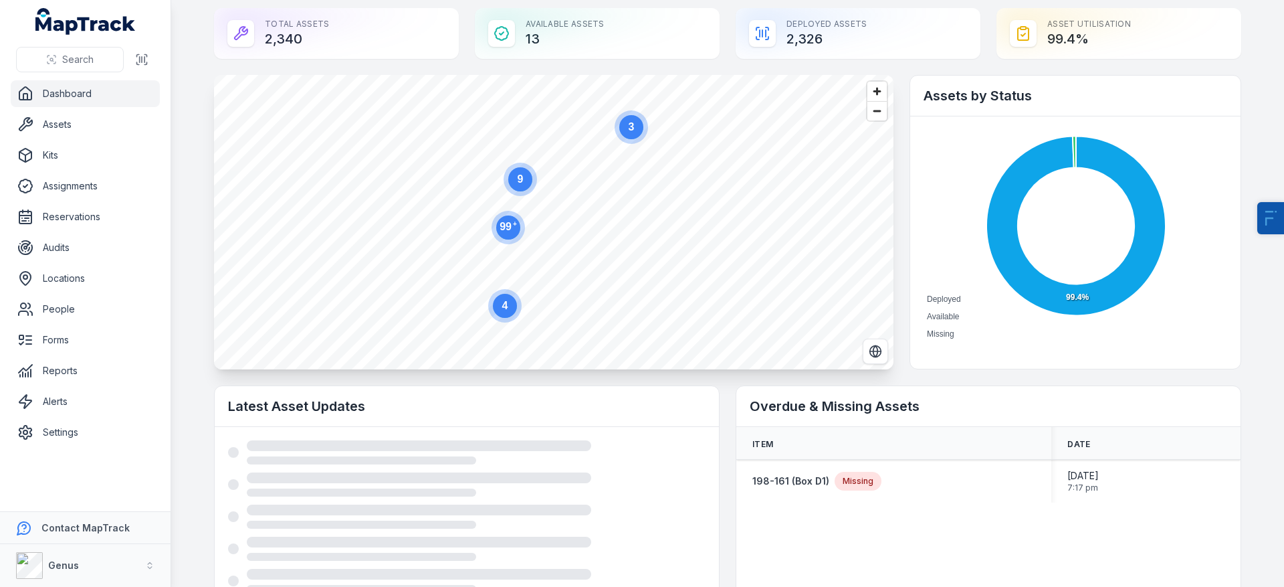
click at [504, 231] on text "99 +" at bounding box center [508, 226] width 17 height 12
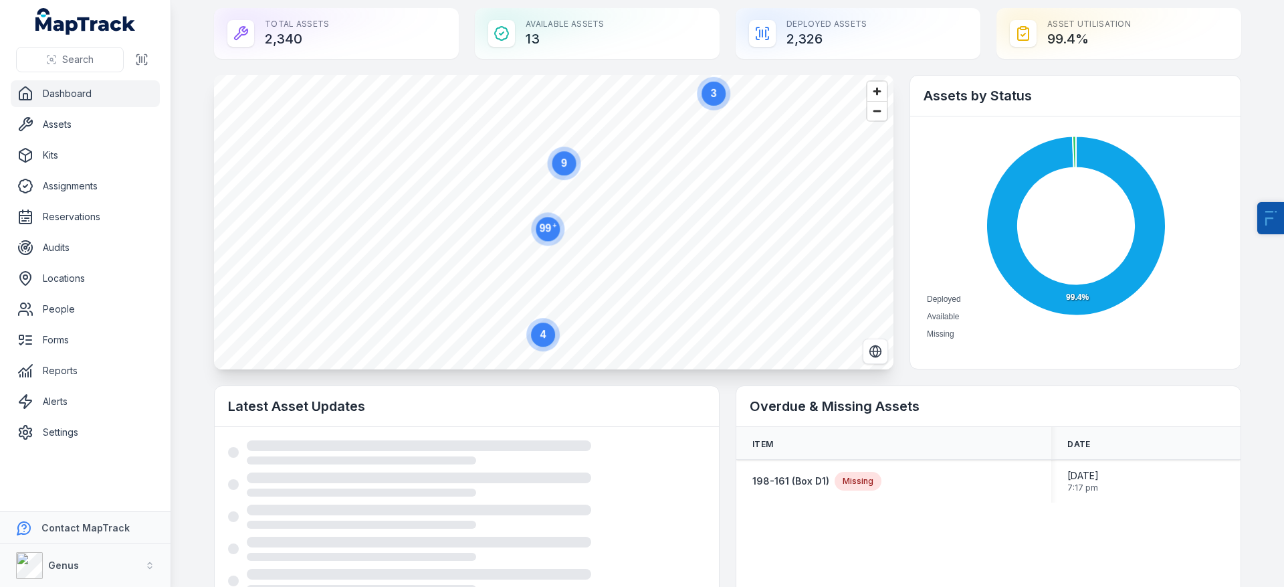
click at [541, 232] on text "99 +" at bounding box center [548, 227] width 17 height 12
click at [541, 232] on text "99 +" at bounding box center [549, 227] width 17 height 12
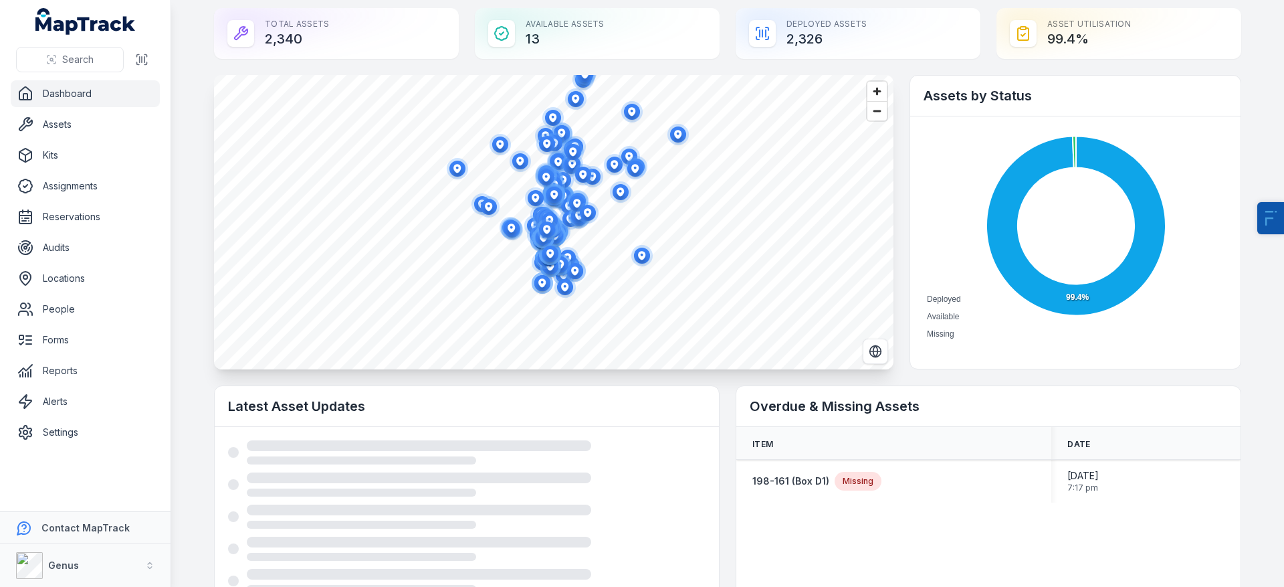
click at [545, 225] on ellipse "button" at bounding box center [547, 229] width 16 height 16
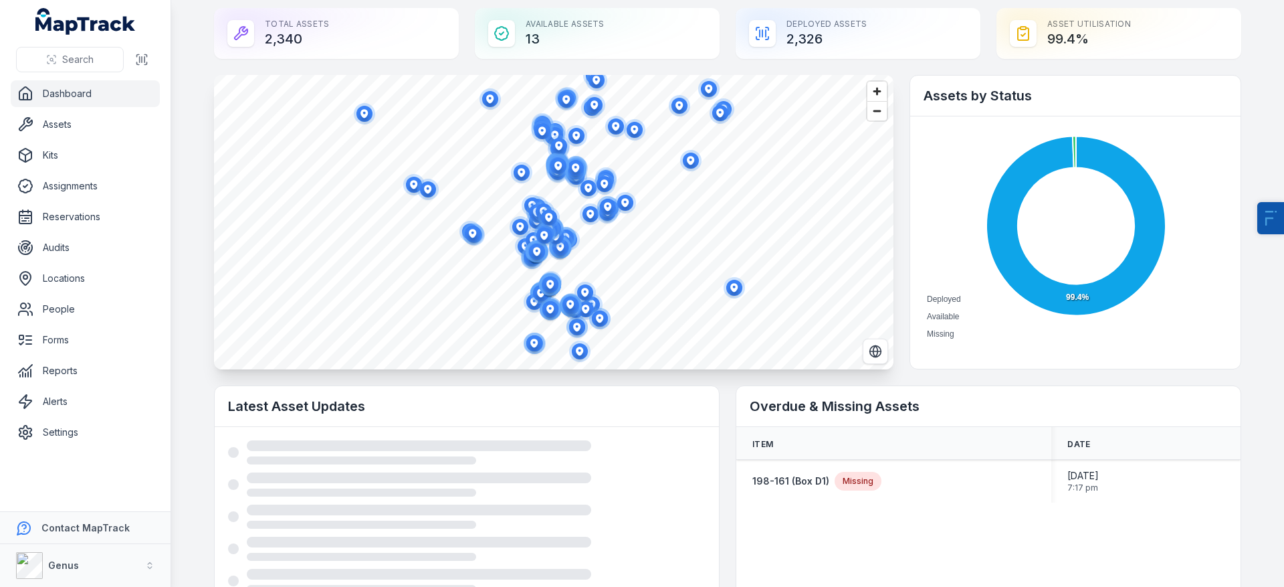
click at [557, 240] on icon "button" at bounding box center [549, 228] width 27 height 27
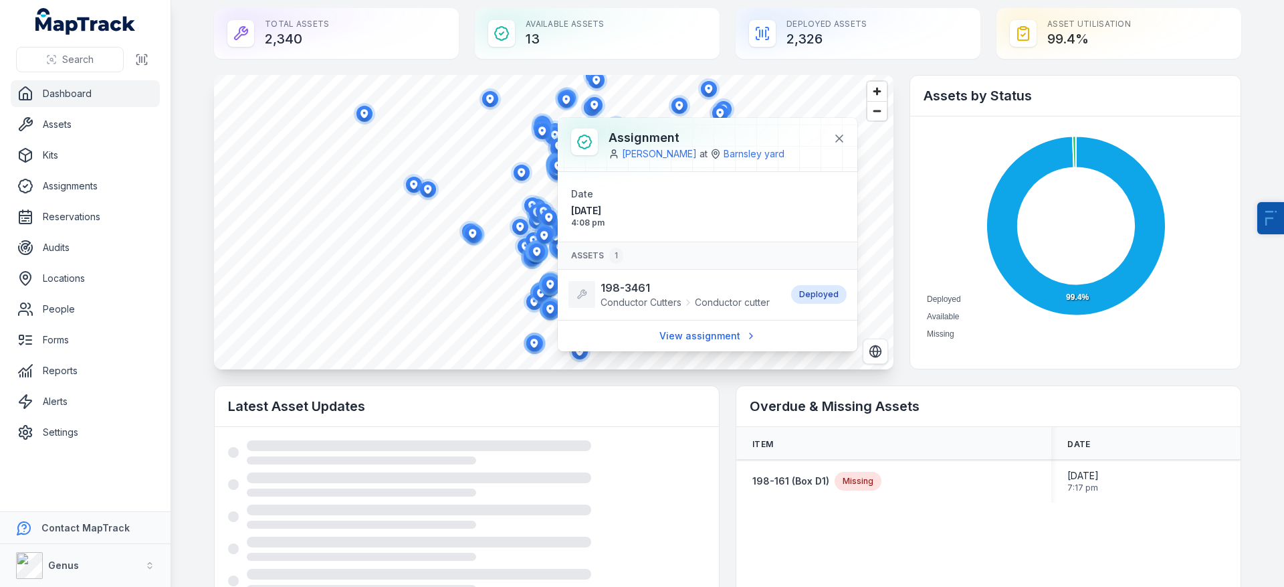
click at [623, 274] on li "198-3461 Conductor Cutters Conductor cutter Deployed" at bounding box center [708, 294] width 300 height 51
click at [627, 286] on strong "198-3461" at bounding box center [685, 288] width 169 height 16
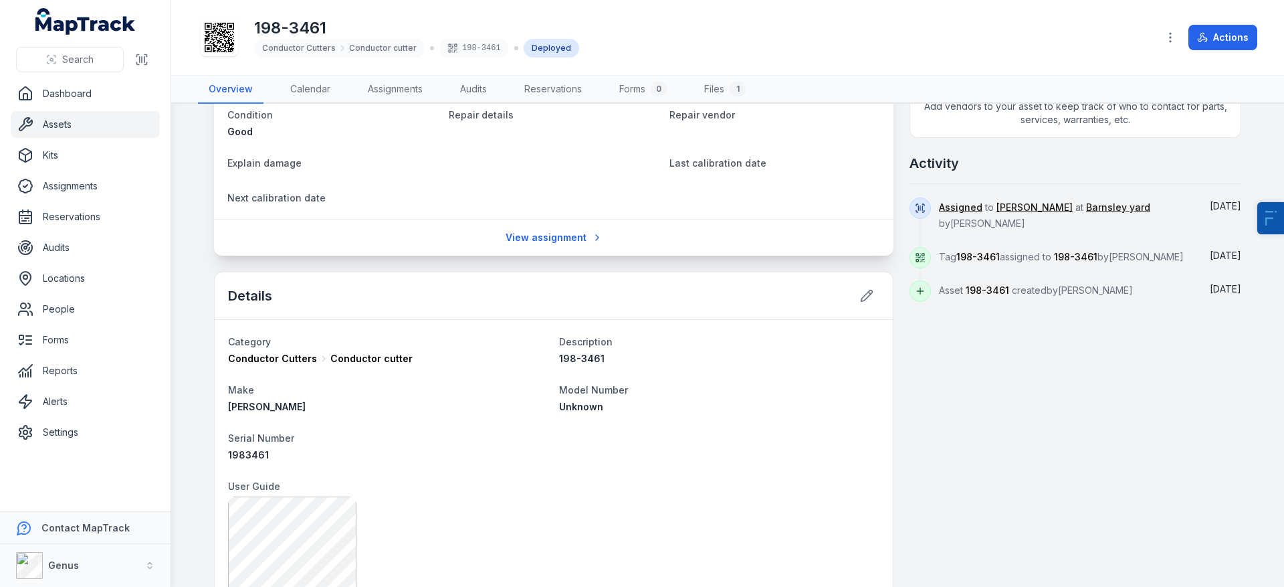
scroll to position [690, 0]
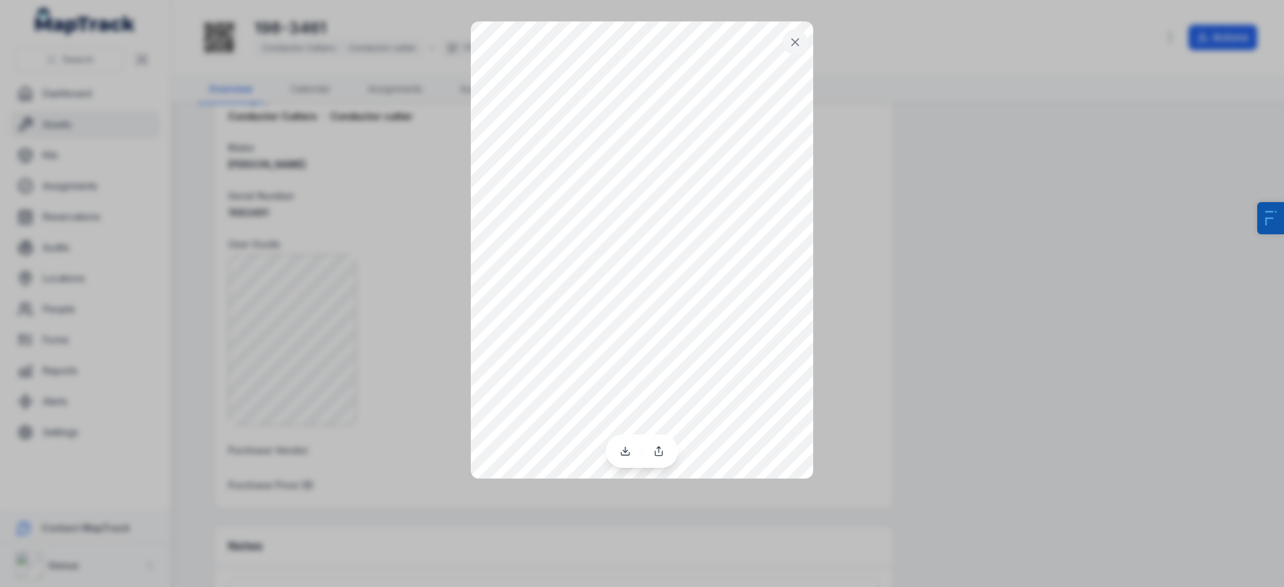
click at [807, 45] on button at bounding box center [795, 41] width 25 height 25
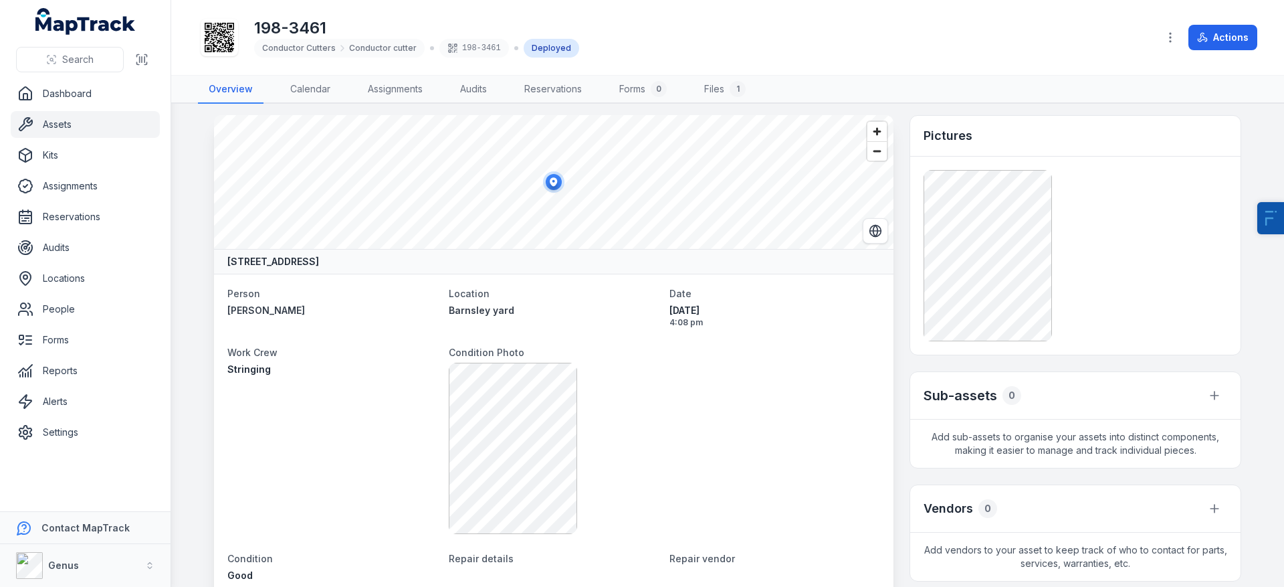
scroll to position [0, 0]
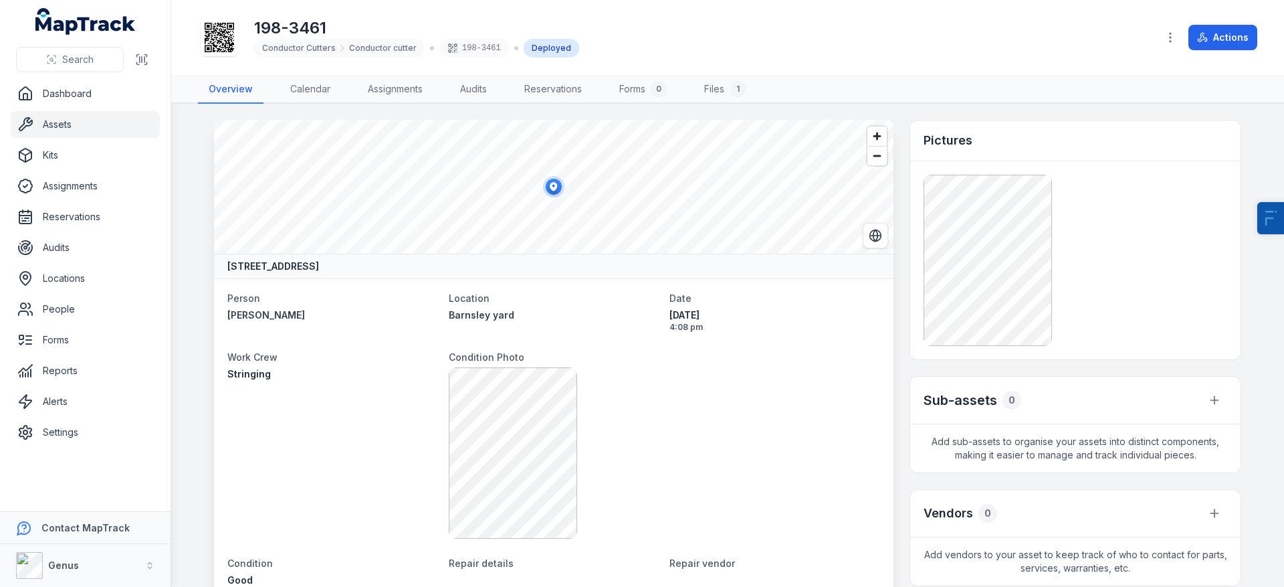
click at [125, 122] on link "Assets" at bounding box center [85, 124] width 149 height 27
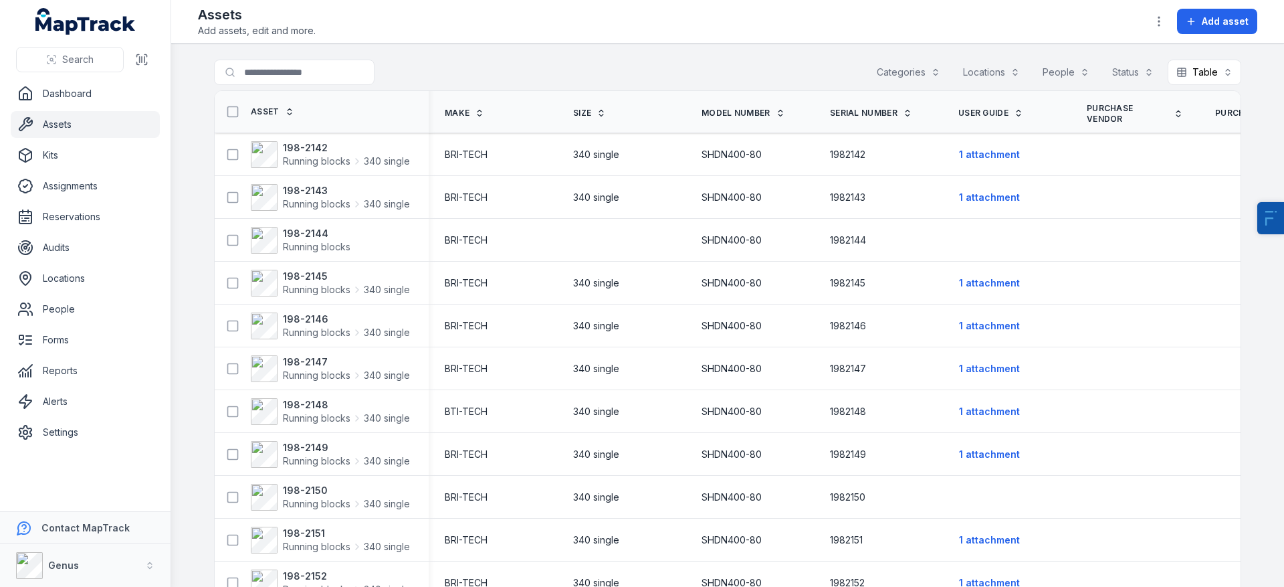
drag, startPoint x: 900, startPoint y: 20, endPoint x: 924, endPoint y: 19, distance: 23.4
click at [901, 20] on div "Assets Add assets, edit and more. Add asset" at bounding box center [728, 21] width 1060 height 32
click at [72, 190] on link "Assignments" at bounding box center [85, 186] width 149 height 27
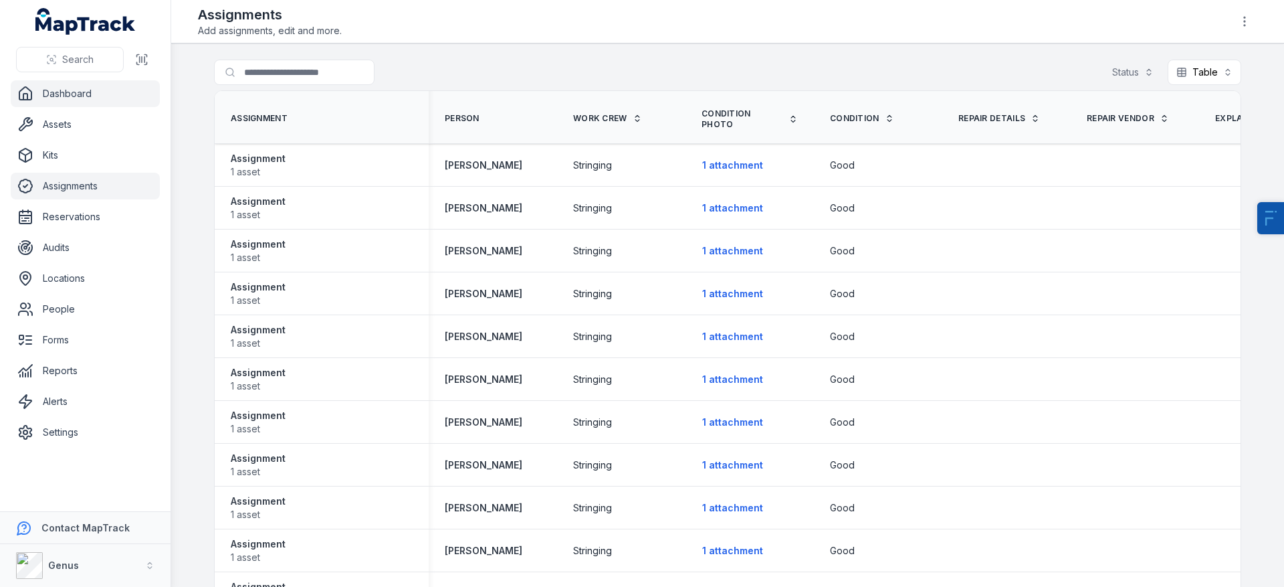
click at [88, 104] on link "Dashboard" at bounding box center [85, 93] width 149 height 27
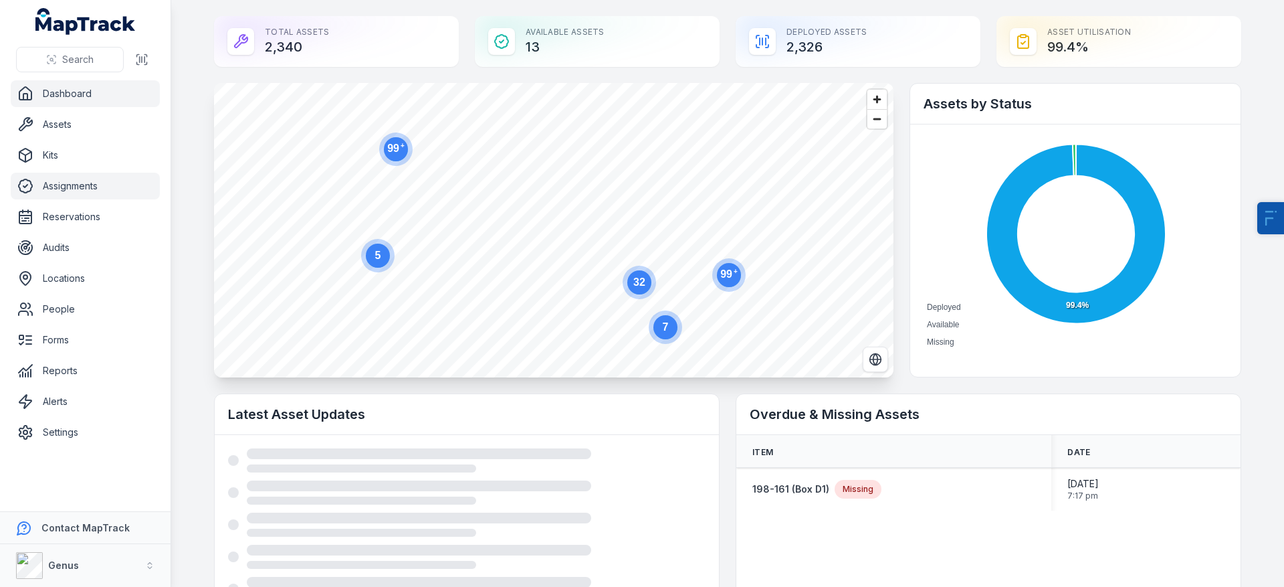
click at [125, 183] on link "Assignments" at bounding box center [85, 186] width 149 height 27
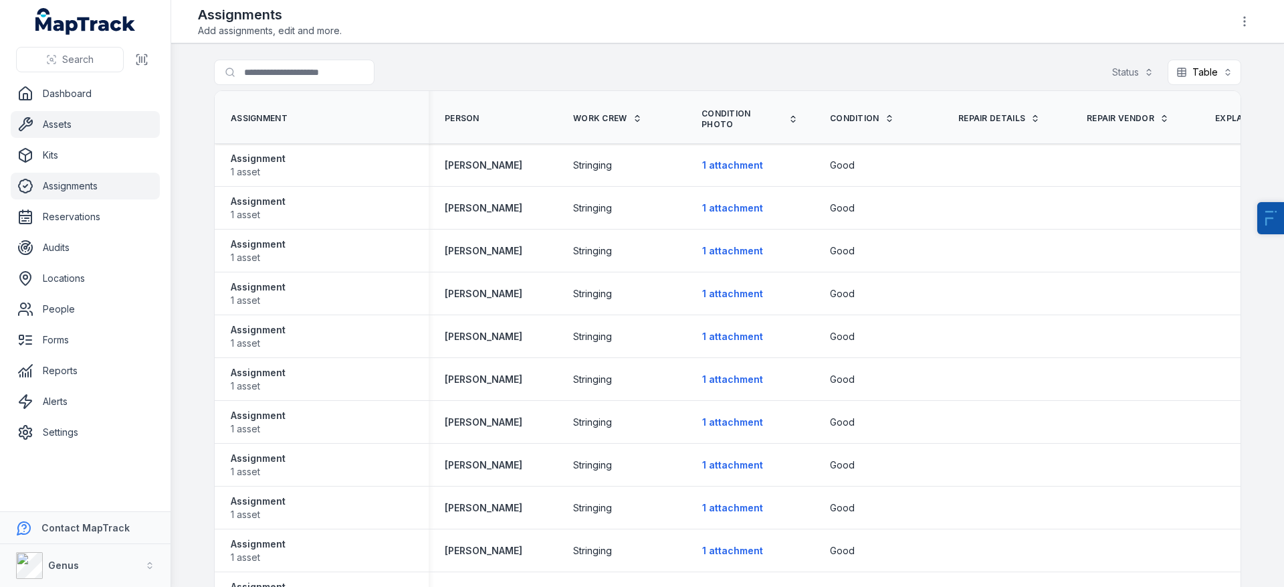
click at [98, 130] on link "Assets" at bounding box center [85, 124] width 149 height 27
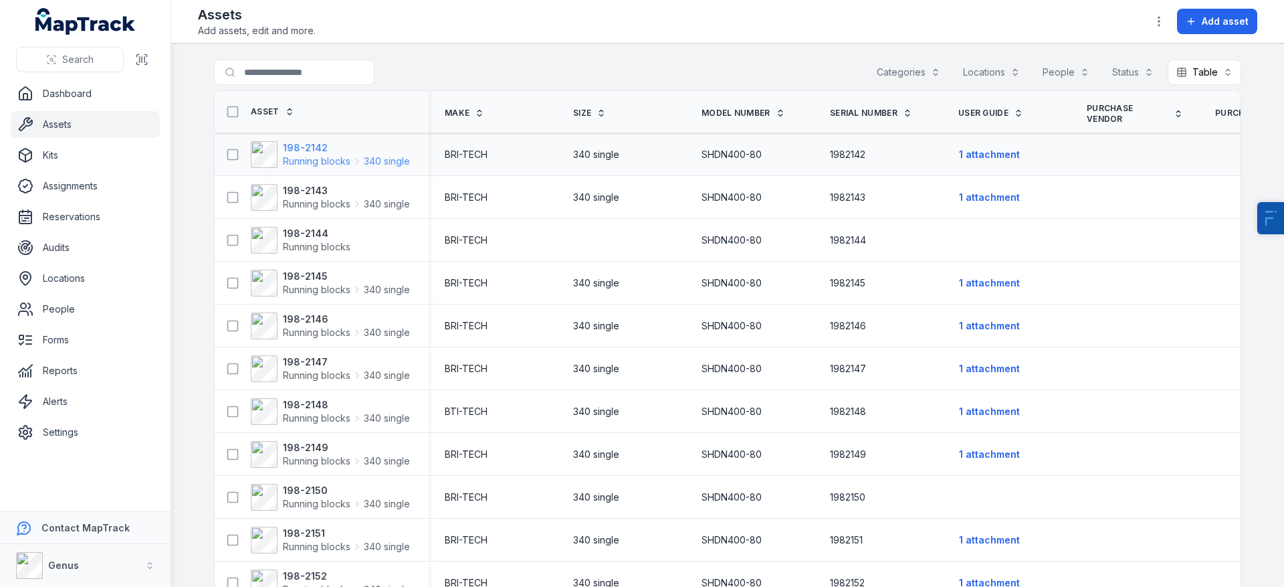
click at [298, 163] on span "Running blocks" at bounding box center [317, 161] width 68 height 13
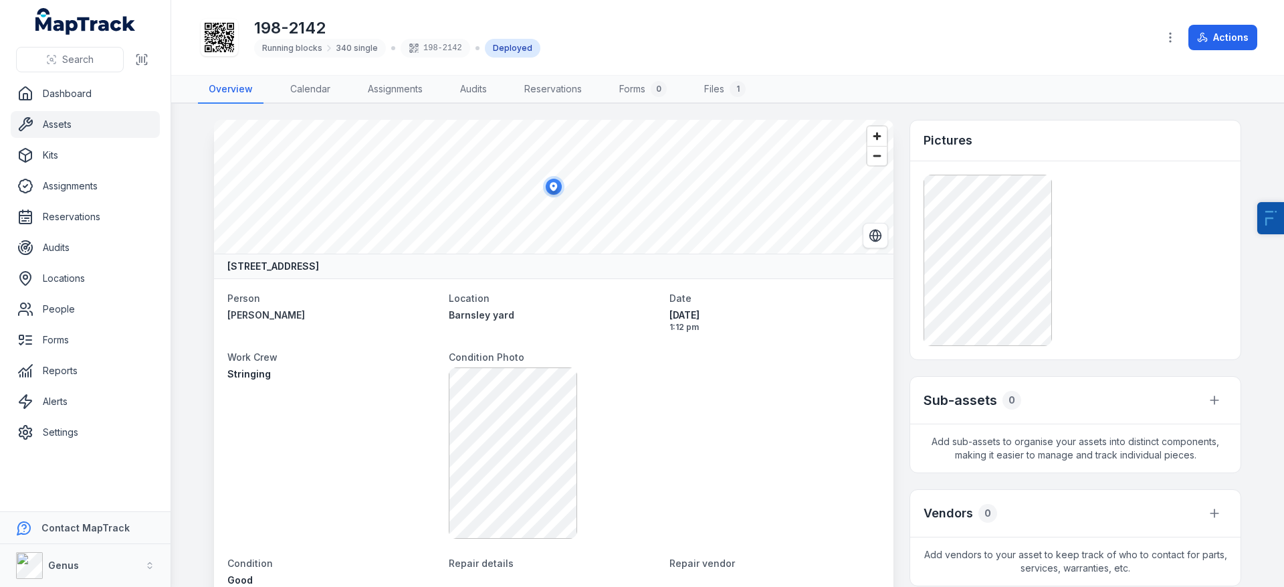
click at [56, 79] on div "Search" at bounding box center [85, 59] width 171 height 41
click at [58, 91] on link "Dashboard" at bounding box center [85, 93] width 149 height 27
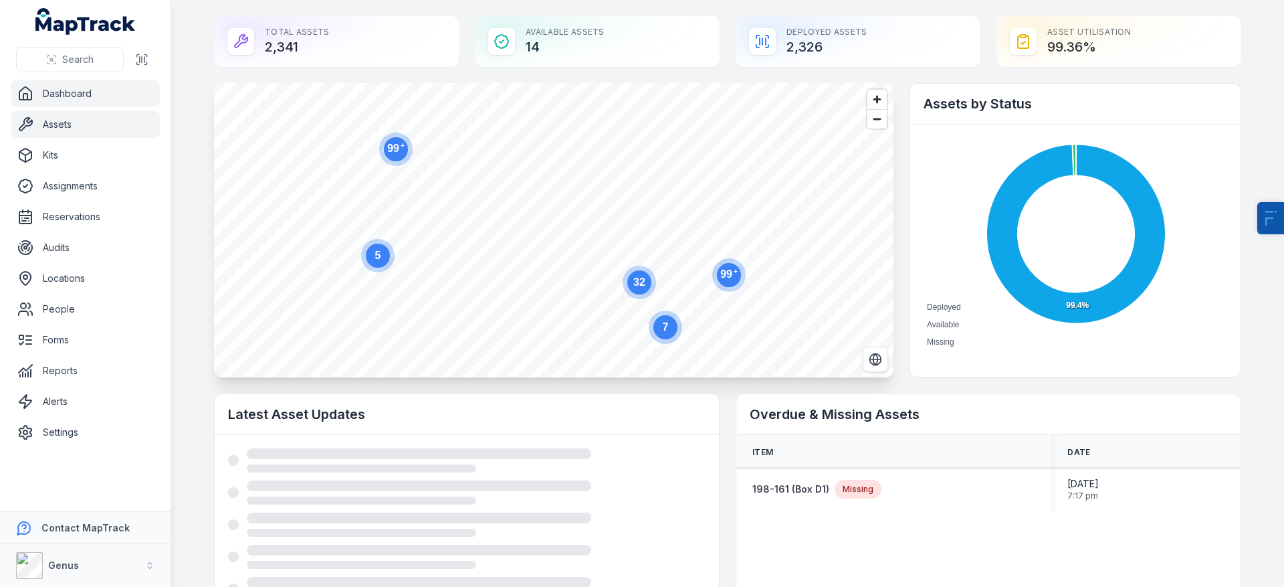
click at [92, 130] on link "Assets" at bounding box center [85, 124] width 149 height 27
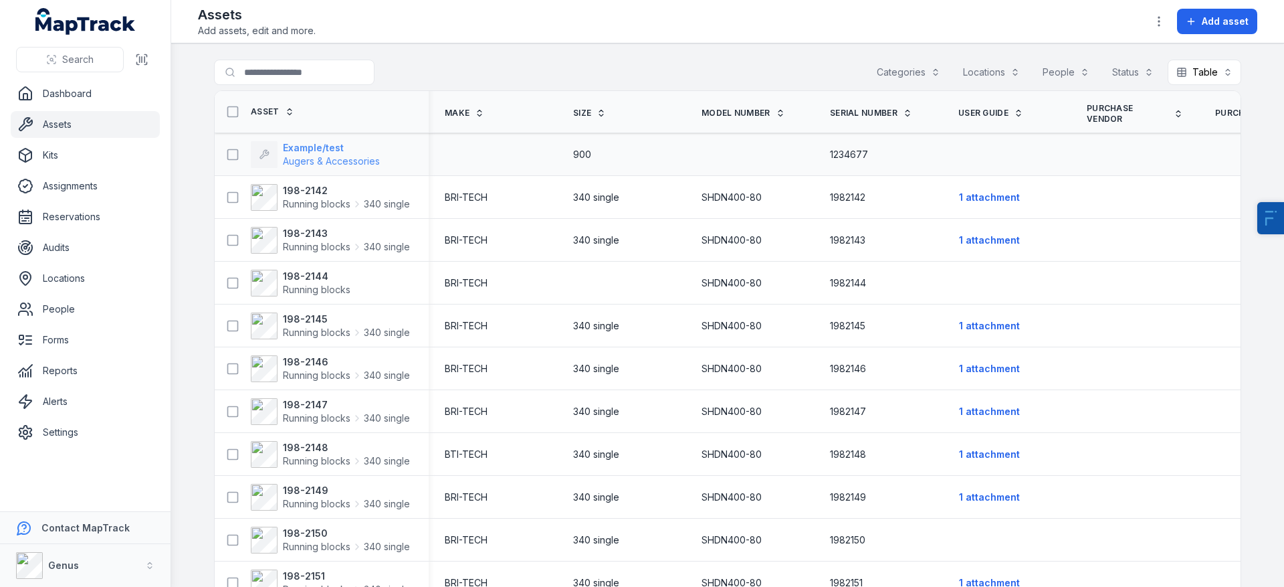
click at [295, 162] on span "Augers & Accessories" at bounding box center [331, 160] width 97 height 11
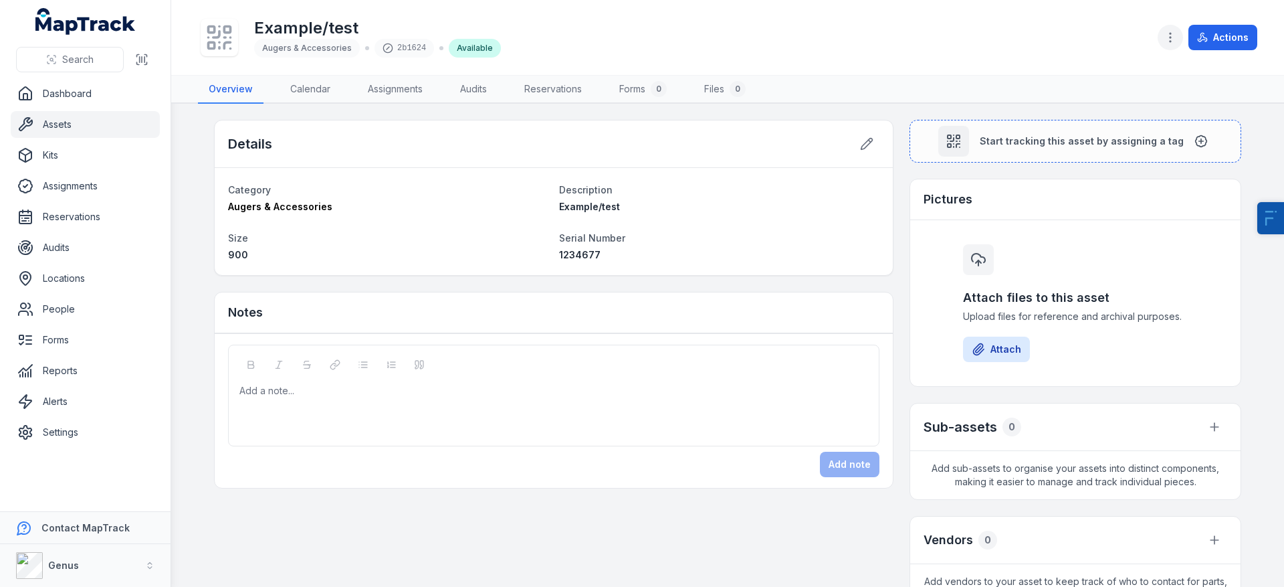
click at [1167, 41] on icon "button" at bounding box center [1170, 37] width 13 height 13
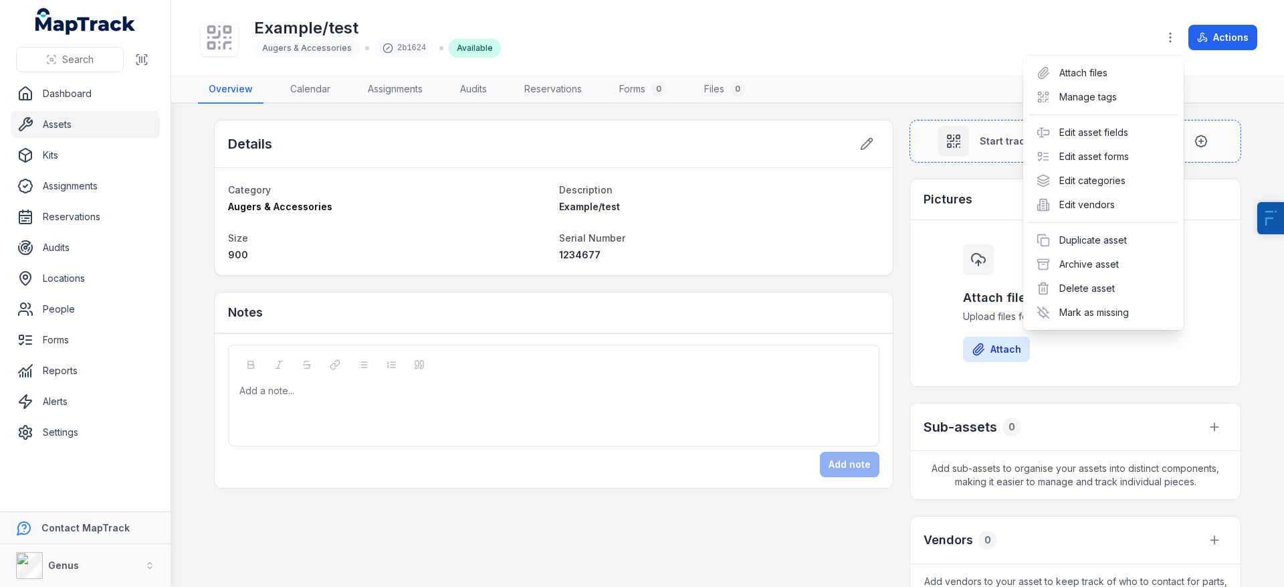
click at [638, 209] on div "Toggle Navigation Example/test Augers & Accessories 2b1624 Available Actions Ov…" at bounding box center [727, 293] width 1113 height 587
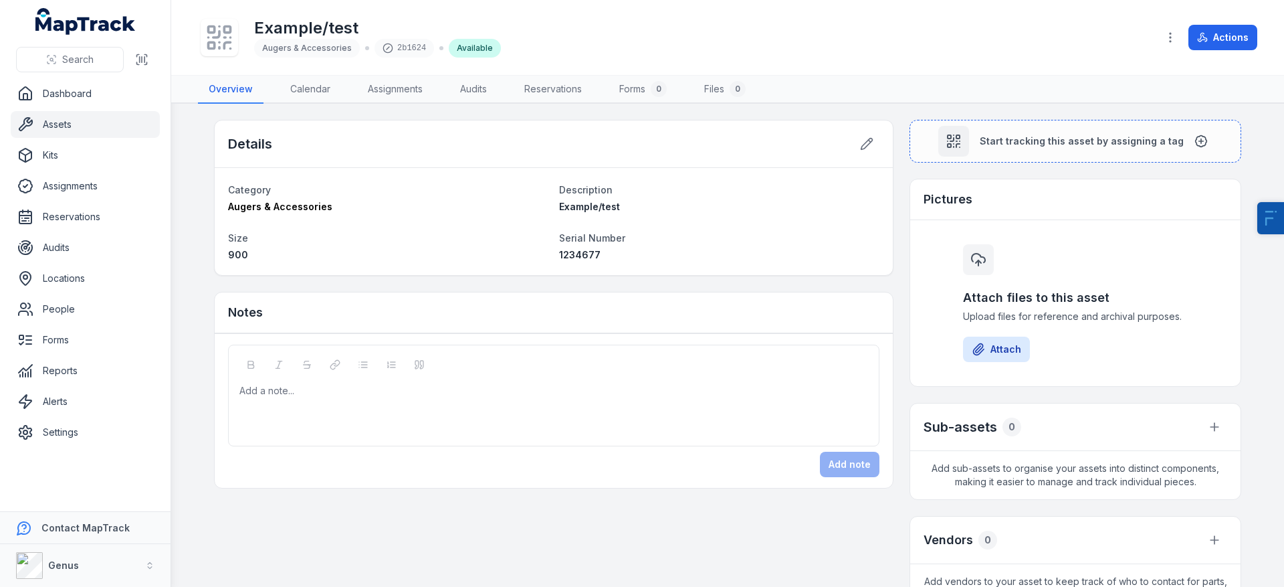
click at [96, 123] on link "Assets" at bounding box center [85, 124] width 149 height 27
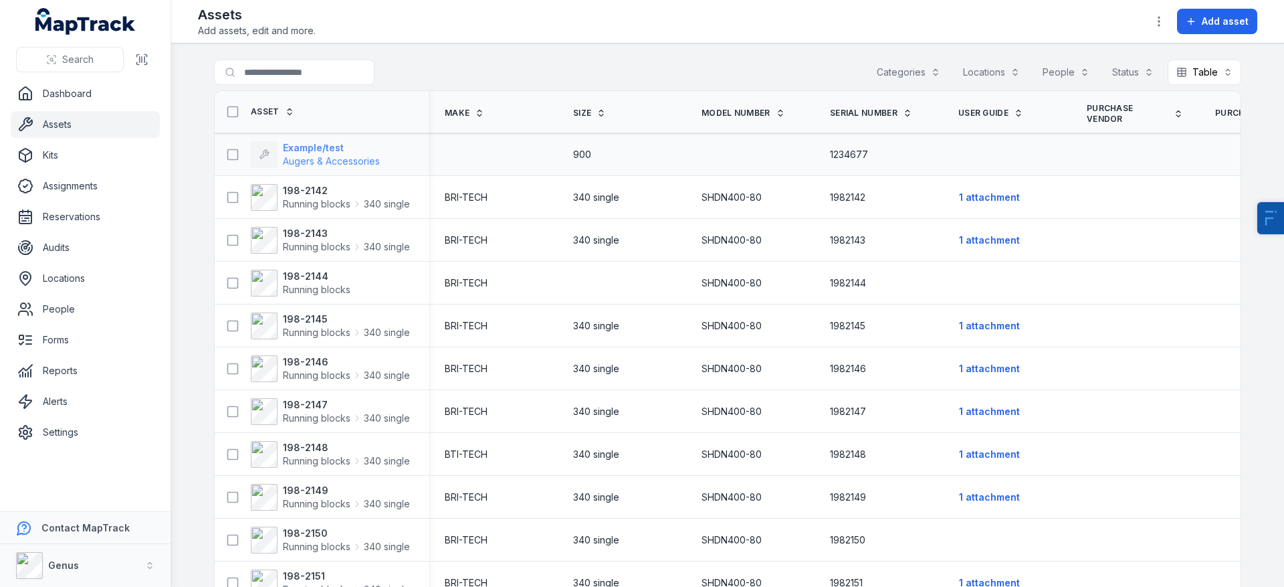
click at [294, 149] on strong "Example/test" at bounding box center [331, 147] width 97 height 13
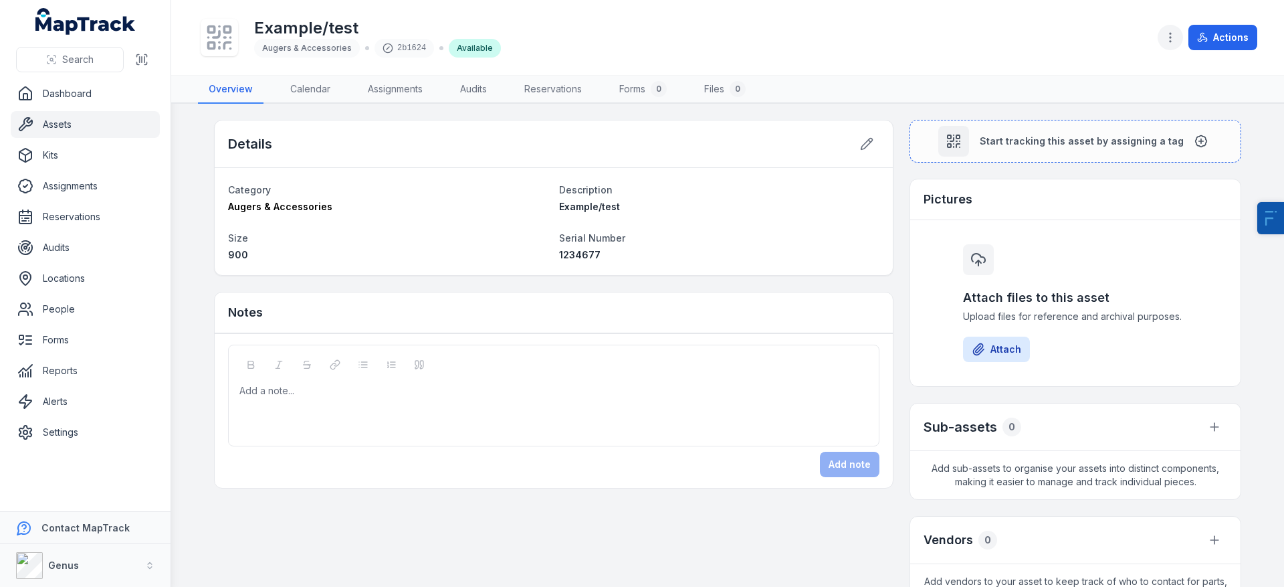
click at [1162, 38] on button "button" at bounding box center [1170, 37] width 25 height 25
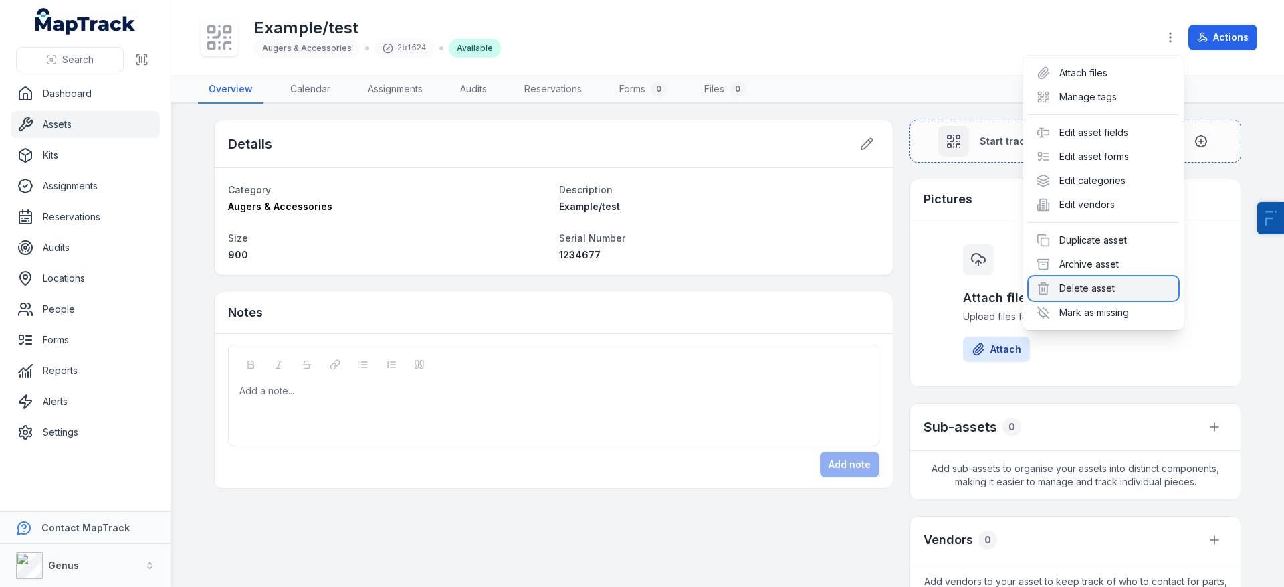
click at [1094, 288] on div "Delete asset" at bounding box center [1104, 288] width 150 height 24
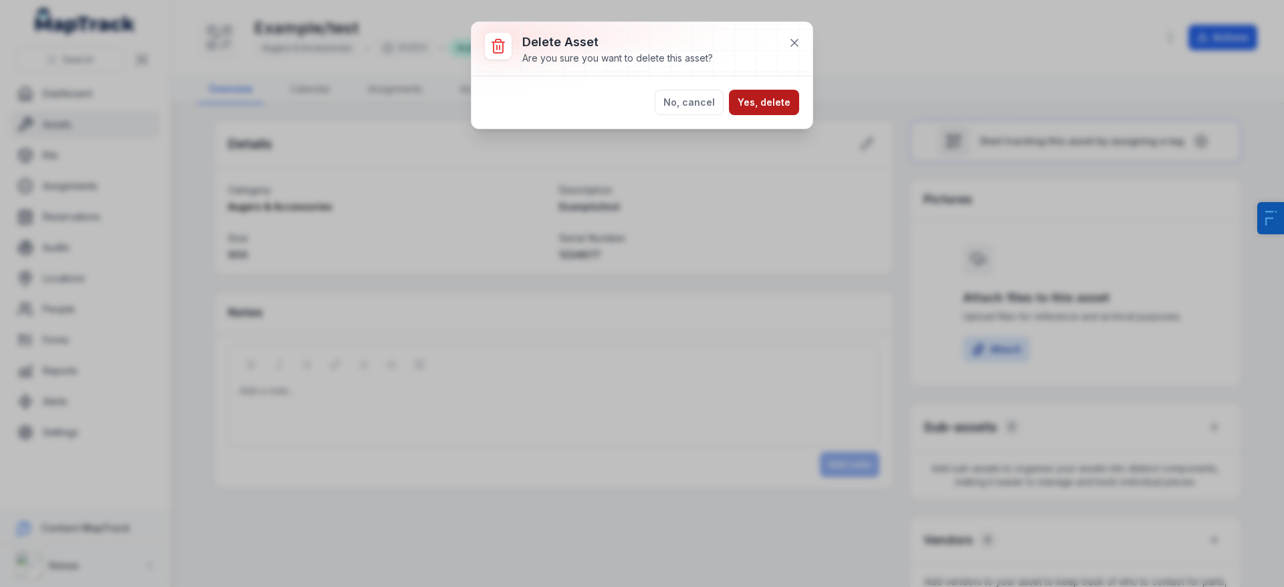
click at [754, 92] on button "Yes, delete" at bounding box center [764, 102] width 70 height 25
